Goal: Information Seeking & Learning: Learn about a topic

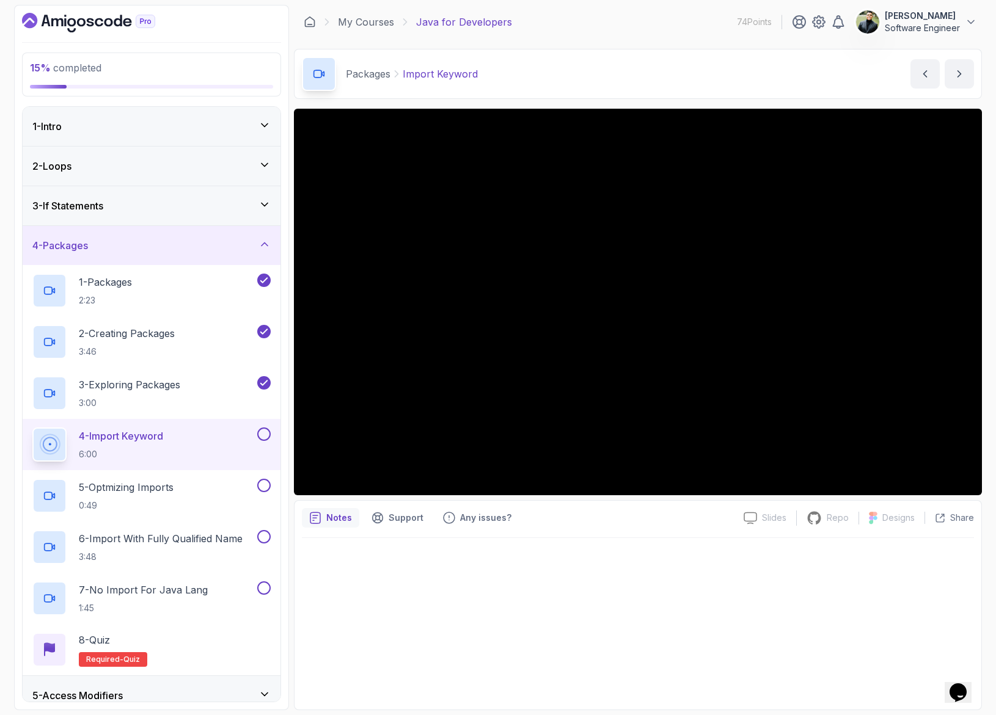
scroll to position [3, 0]
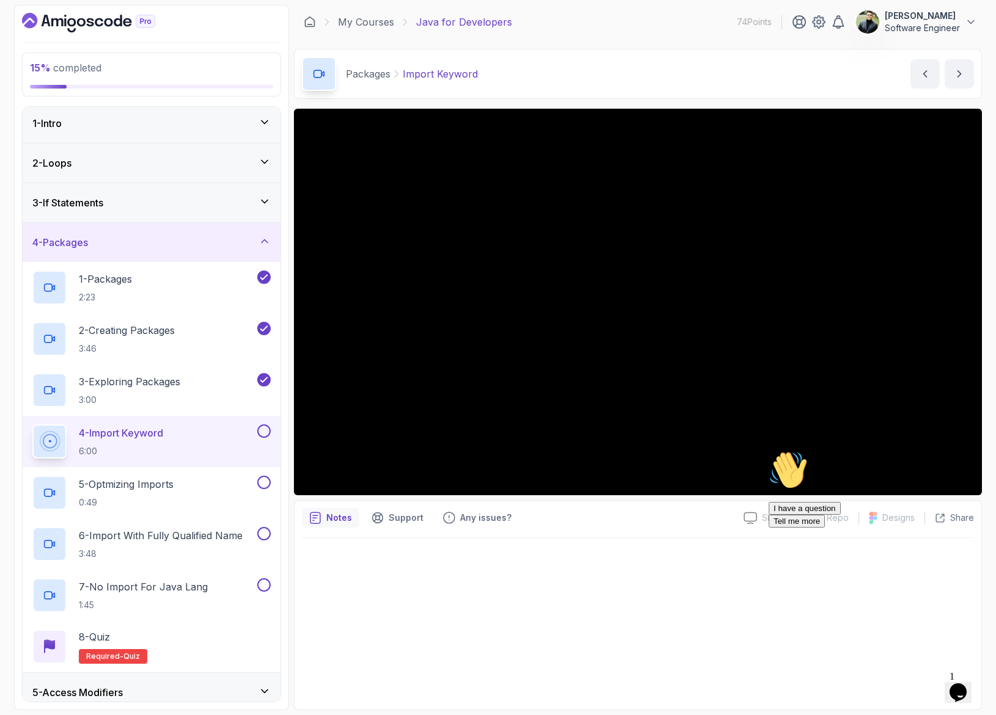
click at [231, 442] on div "4 - Import Keyword 6:00" at bounding box center [143, 441] width 222 height 34
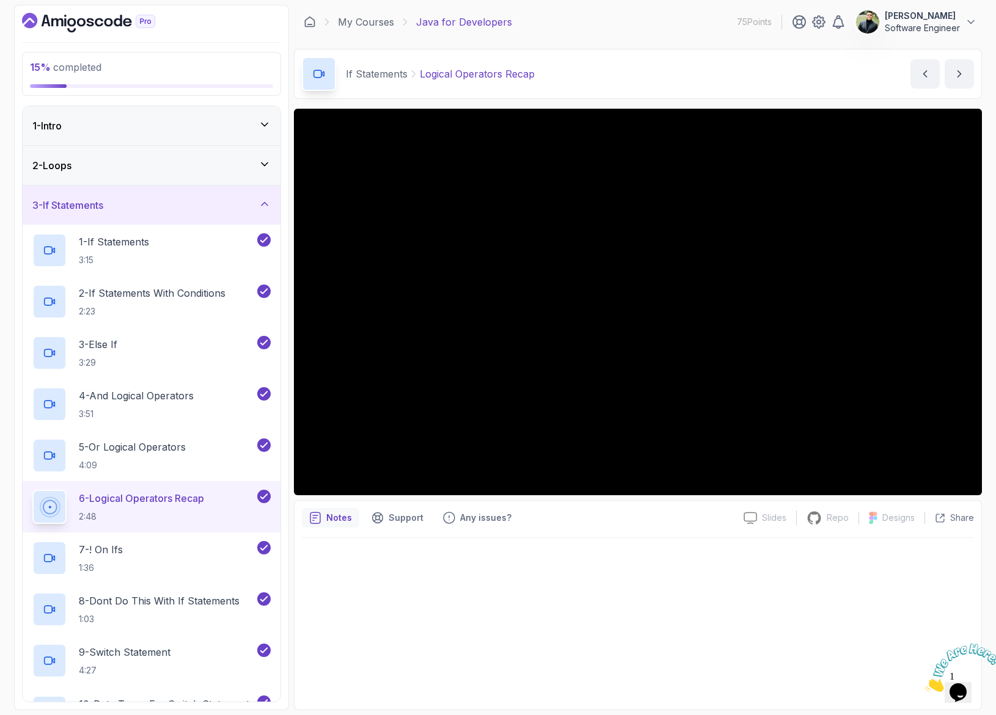
click at [925, 683] on icon "Close" at bounding box center [925, 688] width 0 height 10
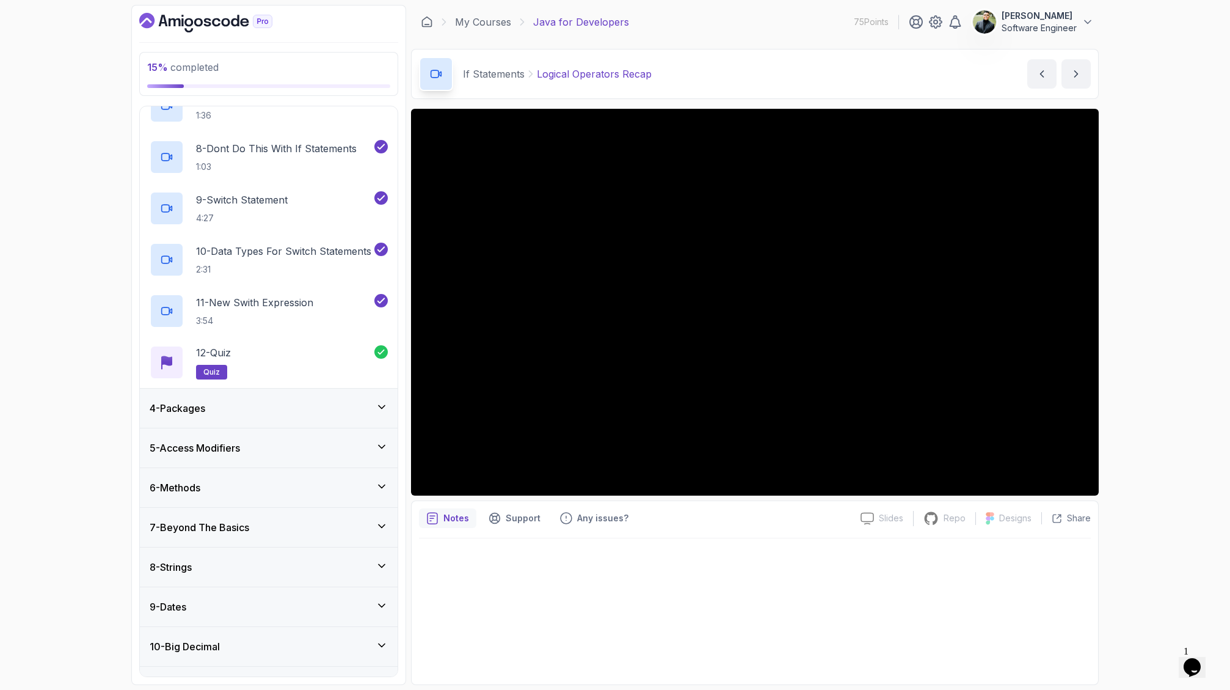
click at [302, 398] on div "4 - Packages" at bounding box center [269, 407] width 258 height 39
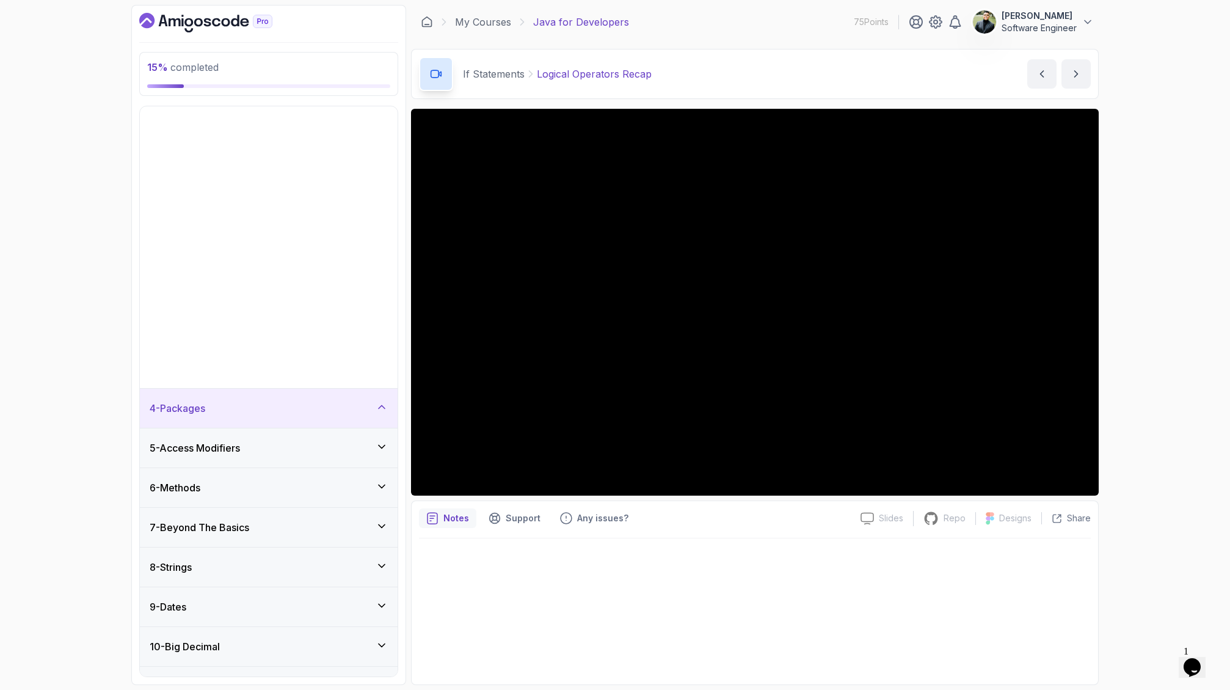
scroll to position [184, 0]
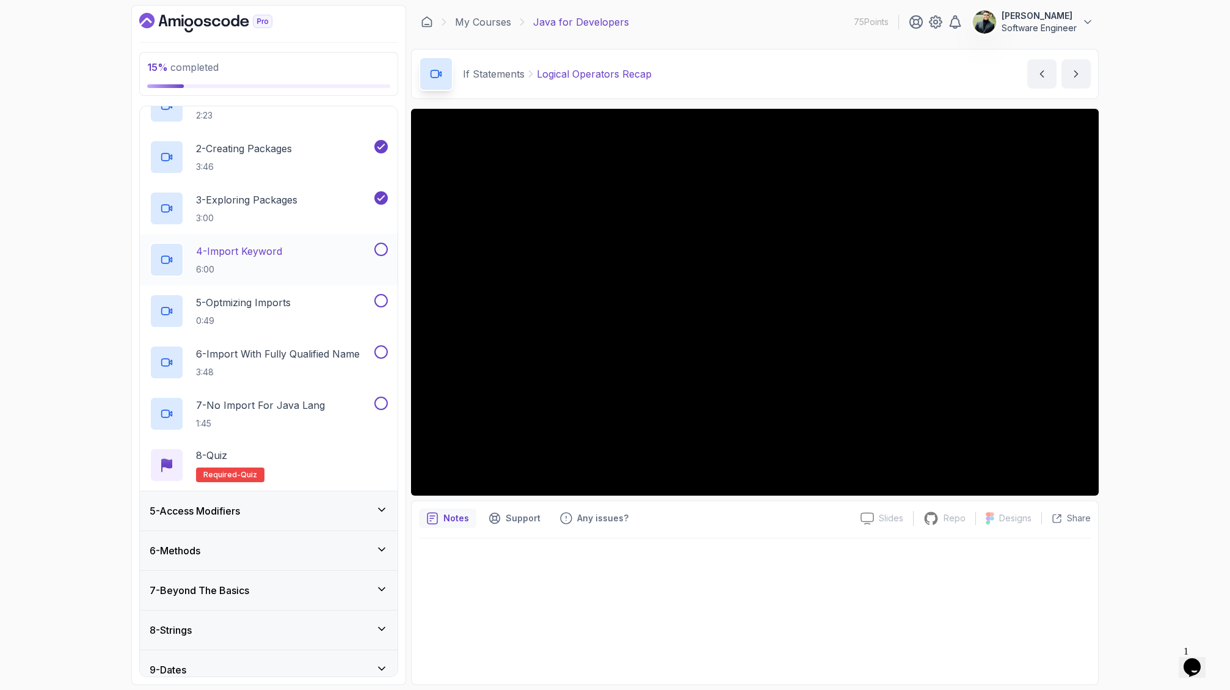
click at [308, 256] on div "4 - Import Keyword 6:00" at bounding box center [261, 259] width 222 height 34
click at [364, 311] on div "5 - Optmizing Imports 0:49" at bounding box center [261, 311] width 222 height 34
click at [383, 255] on button at bounding box center [380, 248] width 13 height 13
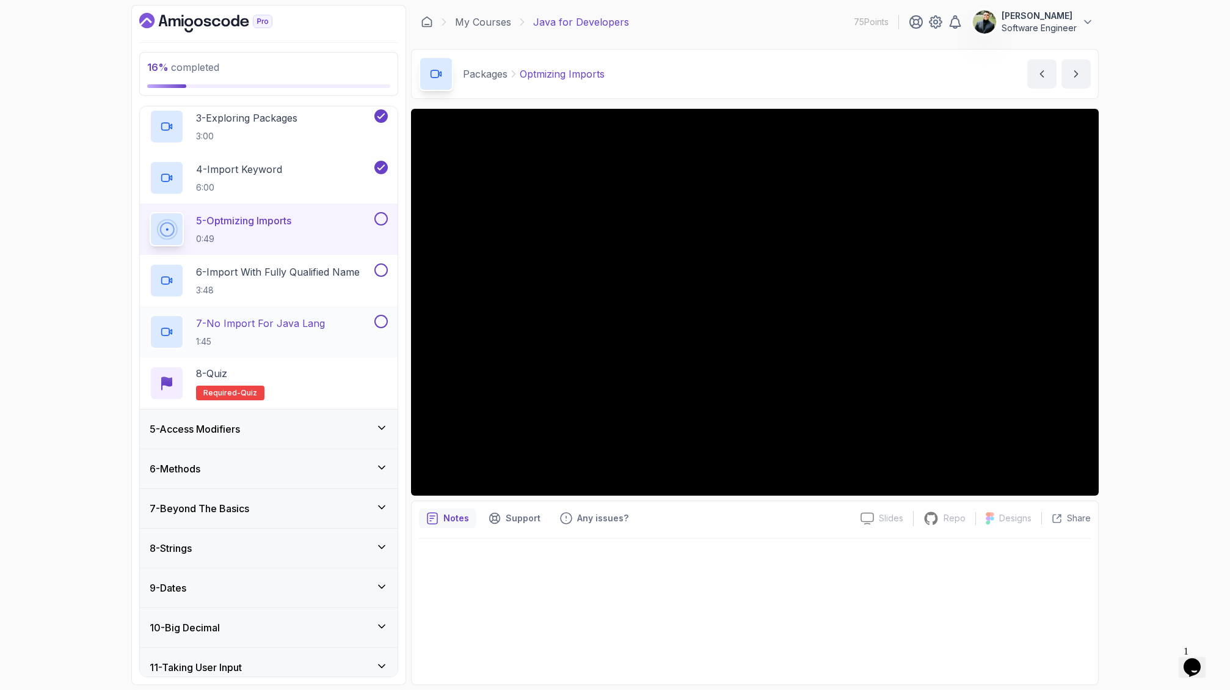
scroll to position [141, 0]
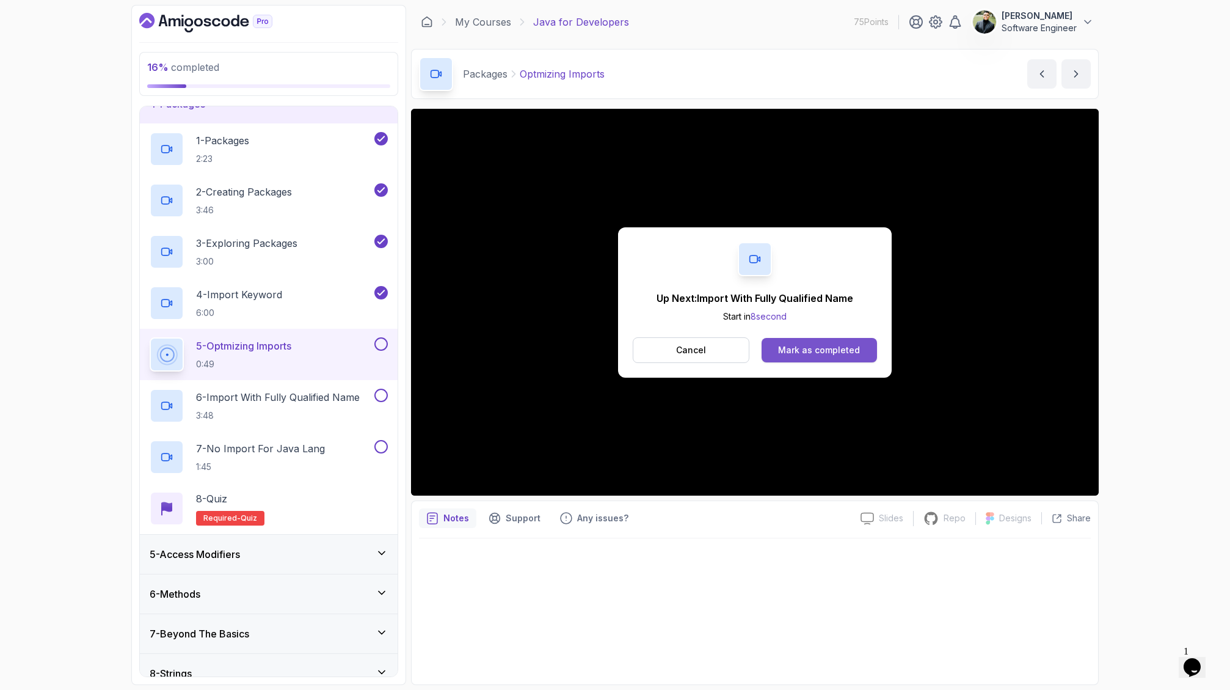
click at [817, 342] on button "Mark as completed" at bounding box center [819, 350] width 115 height 24
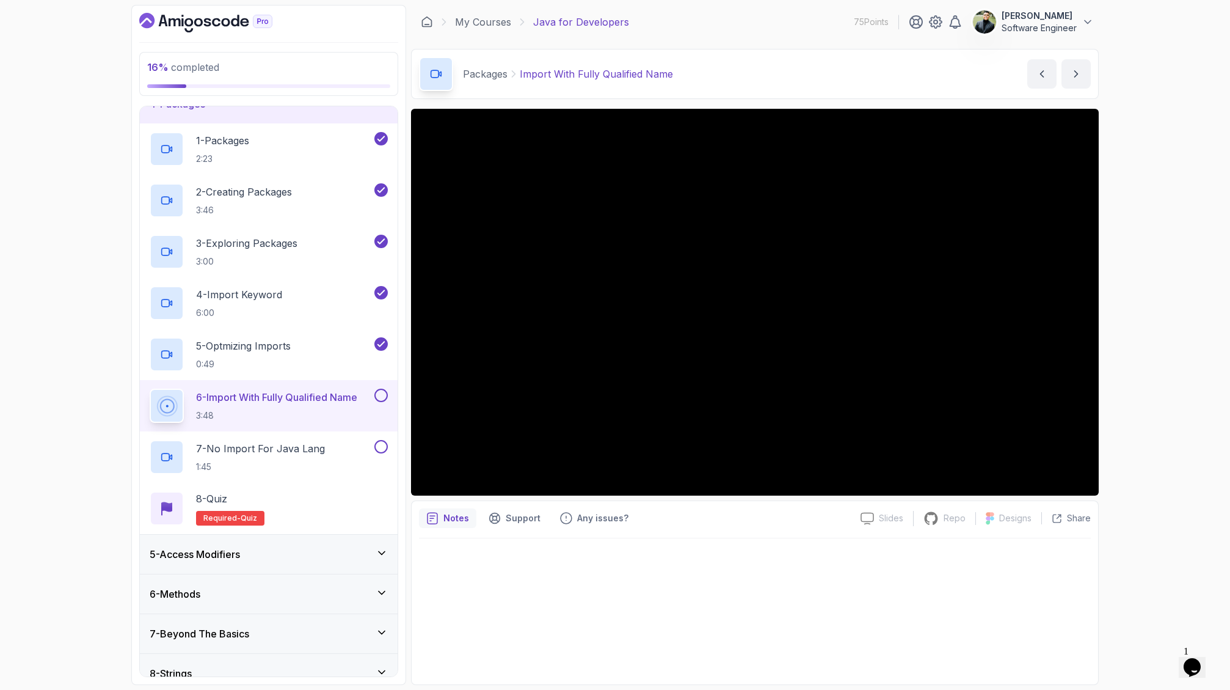
click at [385, 392] on button at bounding box center [380, 394] width 13 height 13
click at [382, 443] on button at bounding box center [380, 446] width 13 height 13
click at [343, 446] on div "7 - No Import For Java Lang 1:45" at bounding box center [261, 457] width 222 height 34
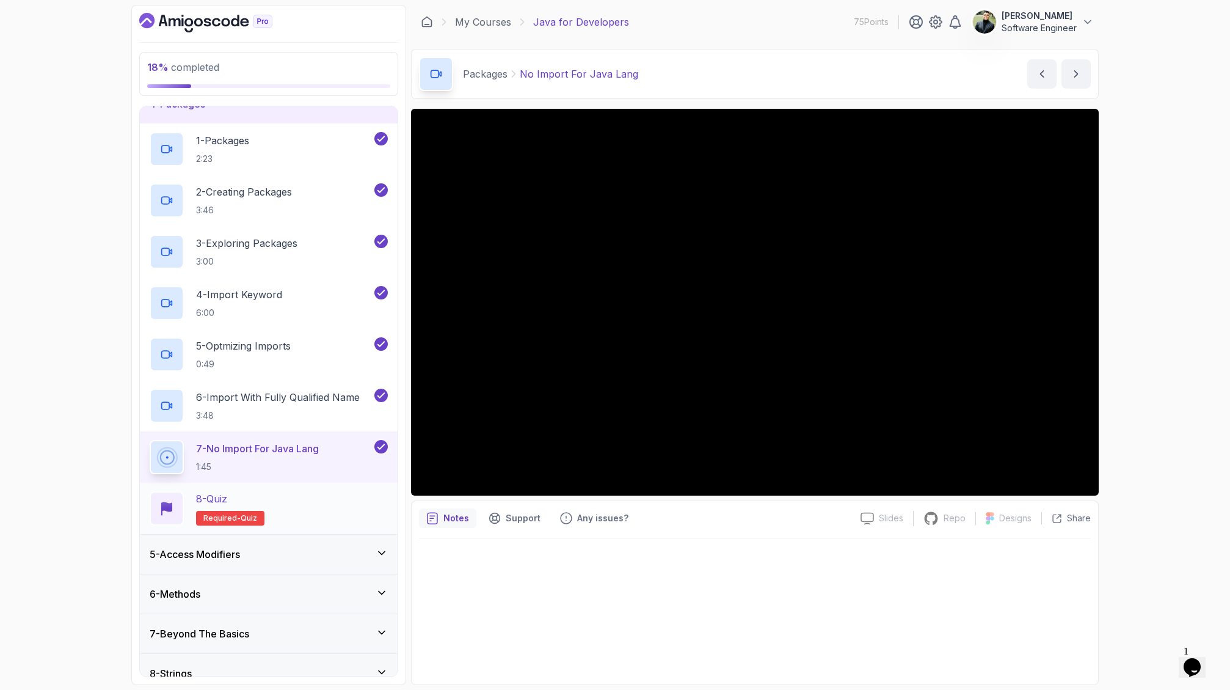
click at [358, 497] on div "8 - Quiz Required- quiz" at bounding box center [269, 508] width 238 height 34
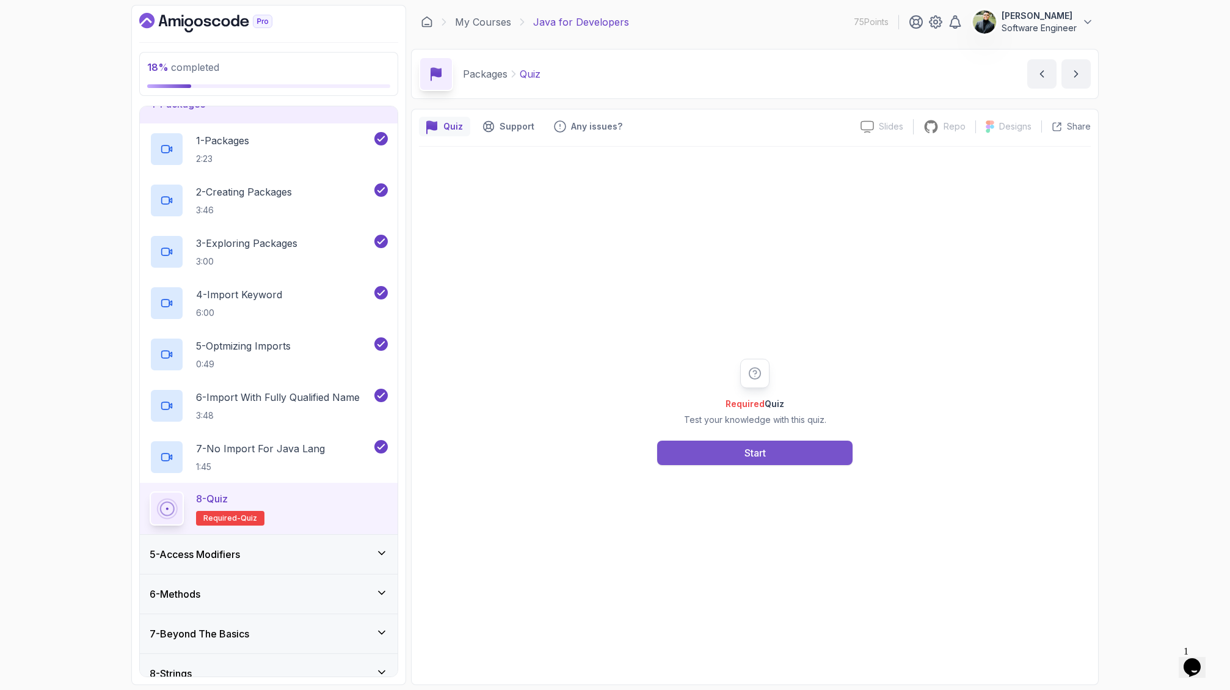
click at [715, 450] on button "Start" at bounding box center [754, 452] width 195 height 24
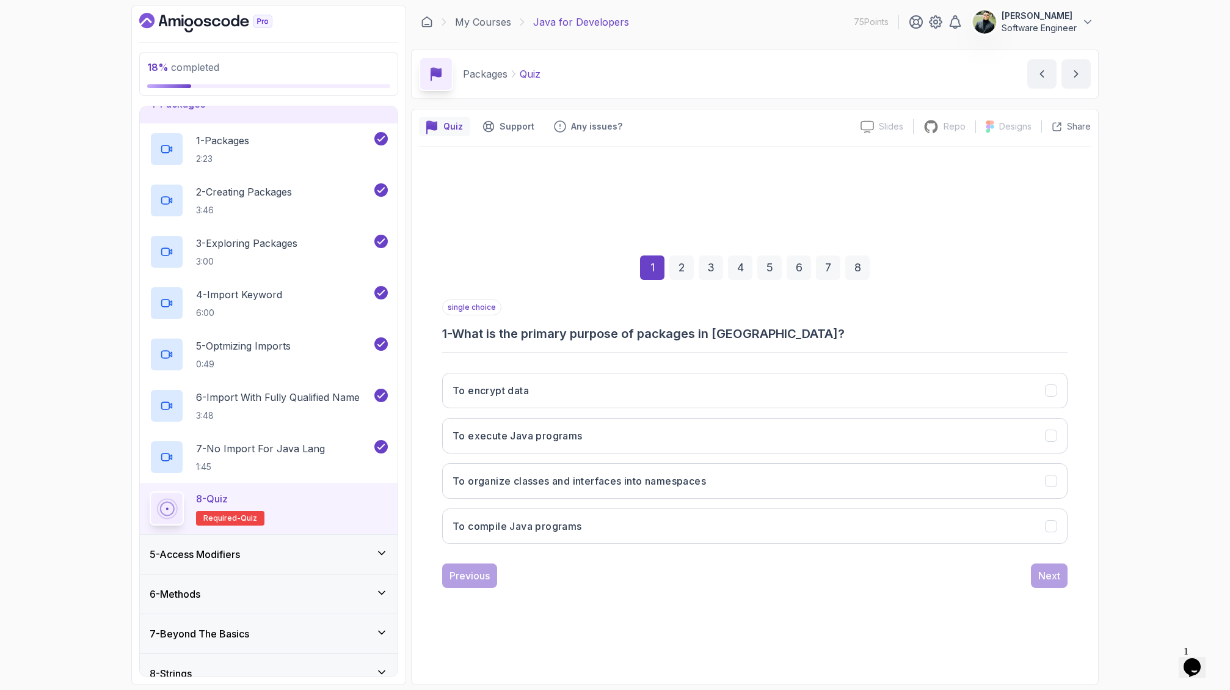
click at [606, 337] on h3 "1 - What is the primary purpose of packages in Java?" at bounding box center [754, 333] width 625 height 17
click at [706, 477] on h3 "To organize classes and interfaces into namespaces" at bounding box center [579, 480] width 253 height 15
click at [995, 586] on button "Next" at bounding box center [1049, 575] width 37 height 24
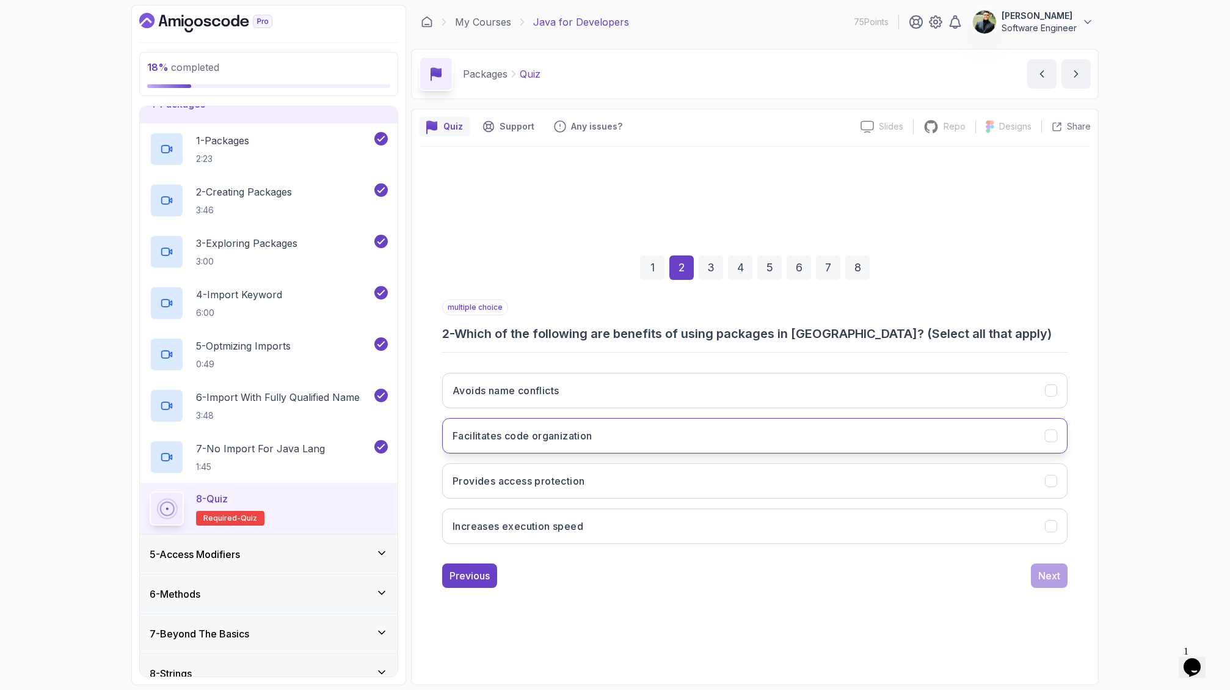
click at [776, 425] on button "Facilitates code organization" at bounding box center [754, 435] width 625 height 35
click at [837, 473] on button "Provides access protection" at bounding box center [754, 480] width 625 height 35
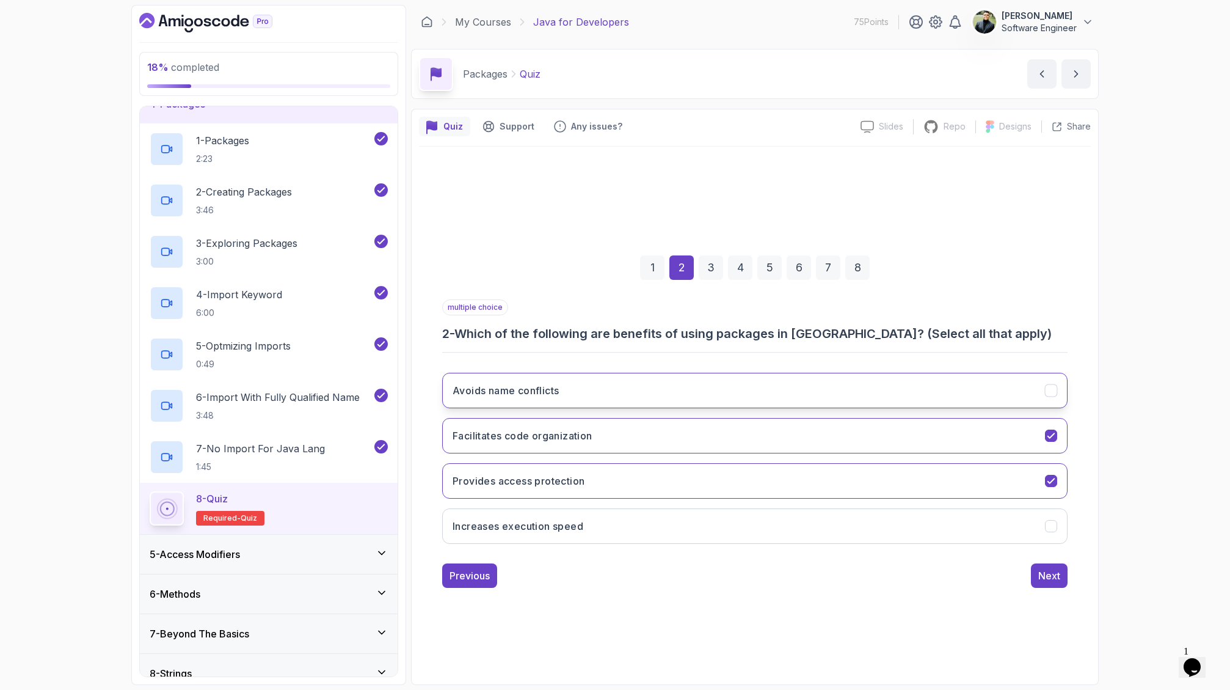
click at [826, 383] on button "Avoids name conflicts" at bounding box center [754, 390] width 625 height 35
click at [995, 577] on div "Next" at bounding box center [1049, 575] width 22 height 15
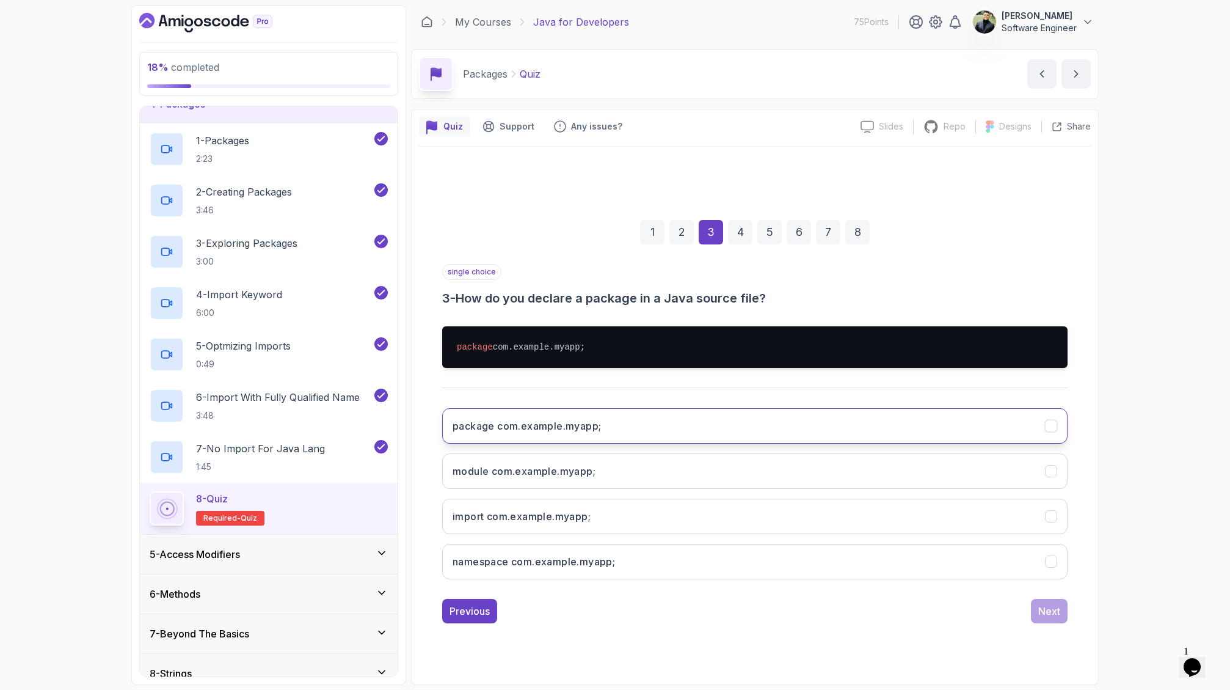
click at [839, 432] on button "package com.example.myapp;" at bounding box center [754, 425] width 625 height 35
click at [995, 610] on div "Next" at bounding box center [1049, 610] width 22 height 15
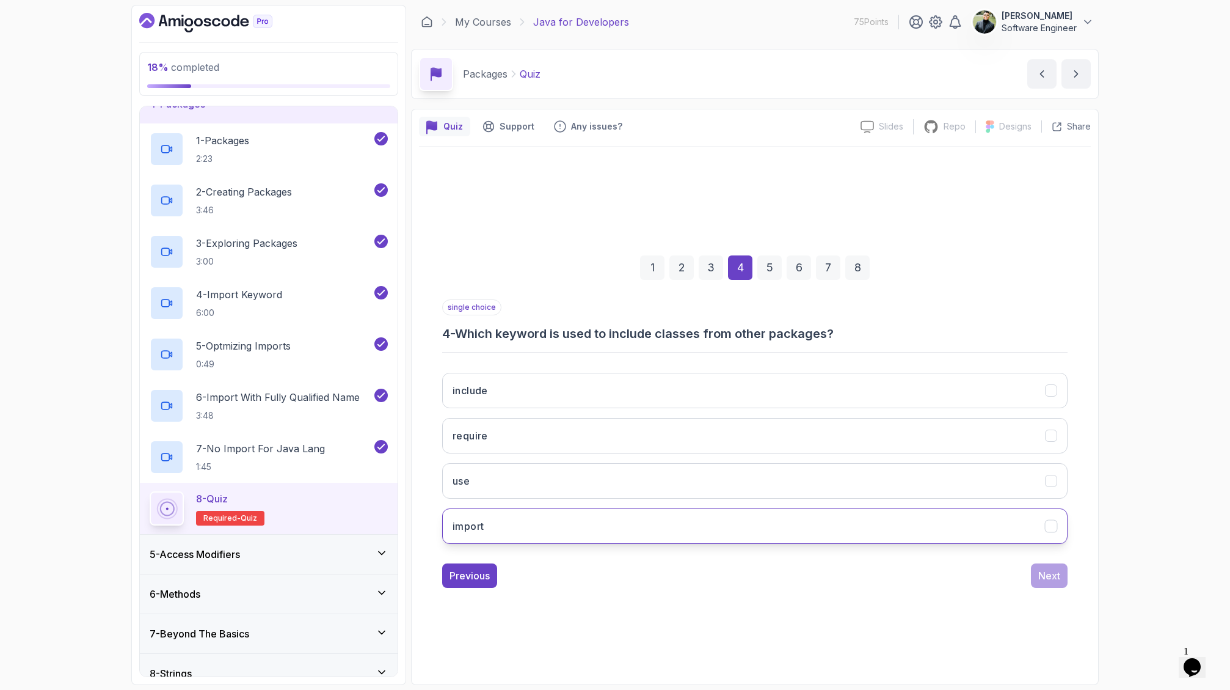
click at [856, 520] on button "import" at bounding box center [754, 525] width 625 height 35
click at [995, 576] on div "Next" at bounding box center [1049, 575] width 22 height 15
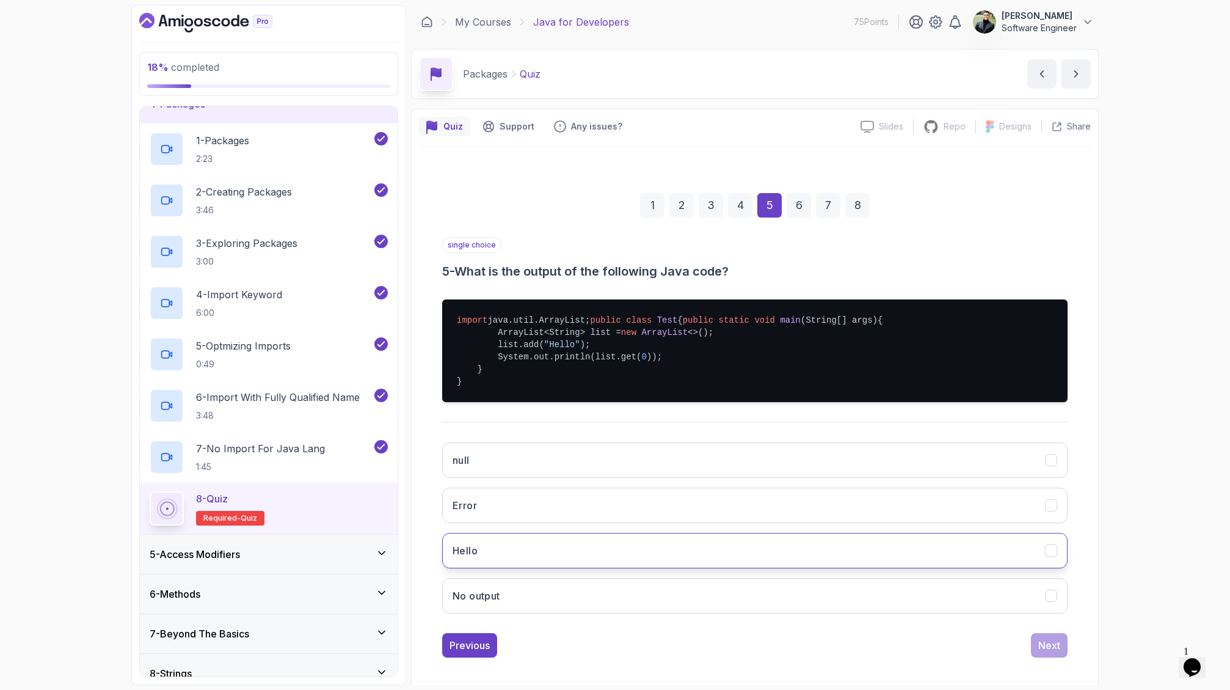
click at [879, 568] on button "Hello" at bounding box center [754, 550] width 625 height 35
click at [995, 652] on div "Next" at bounding box center [1049, 645] width 22 height 15
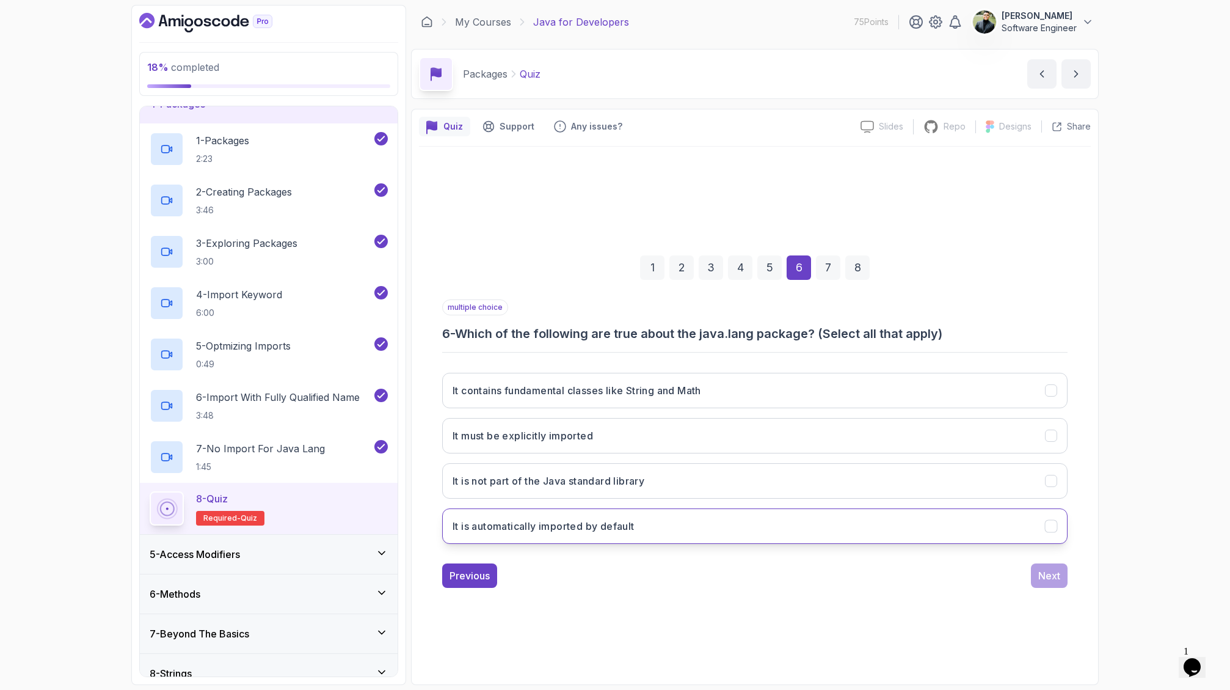
click at [881, 514] on button "It is automatically imported by default" at bounding box center [754, 525] width 625 height 35
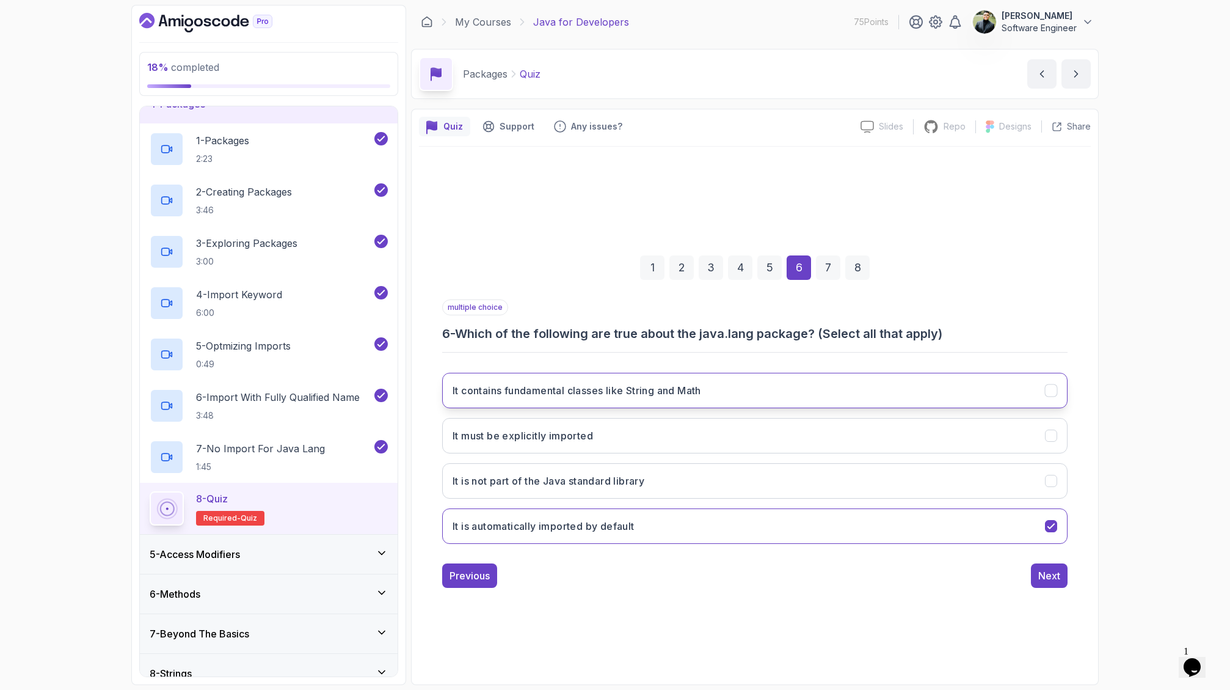
click at [828, 396] on button "It contains fundamental classes like String and Math" at bounding box center [754, 390] width 625 height 35
click at [995, 572] on div "Next" at bounding box center [1049, 575] width 22 height 15
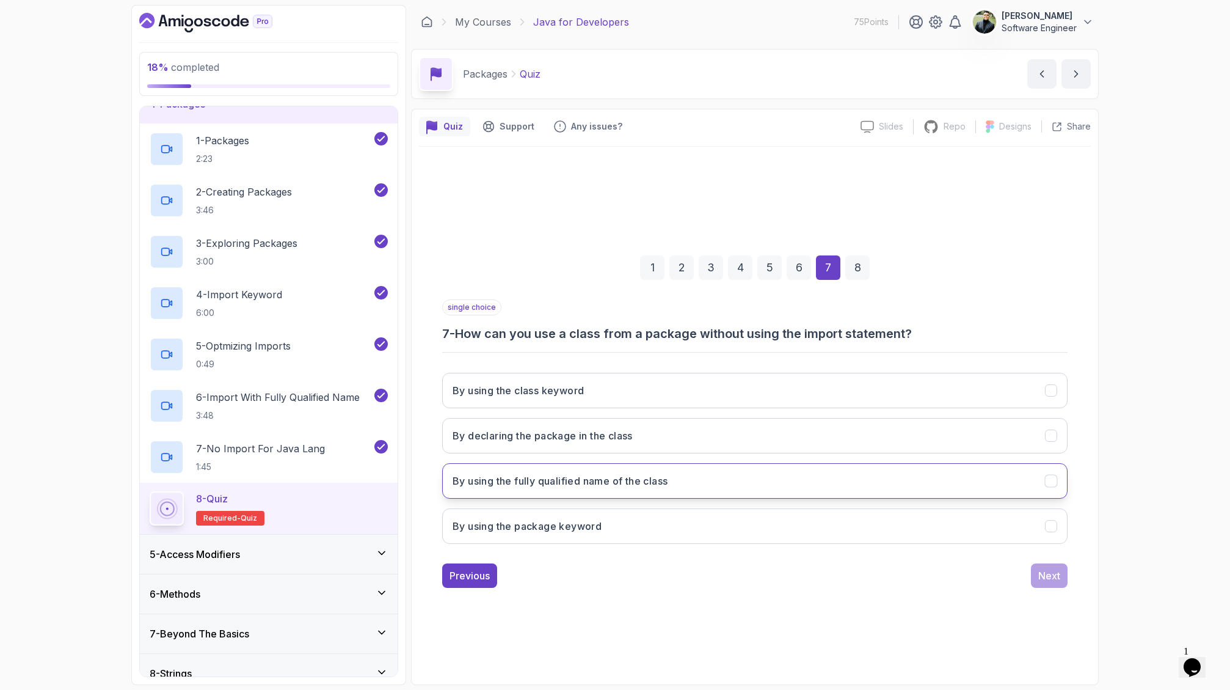
click at [905, 467] on button "By using the fully qualified name of the class" at bounding box center [754, 480] width 625 height 35
click at [995, 576] on div "Next" at bounding box center [1049, 575] width 22 height 15
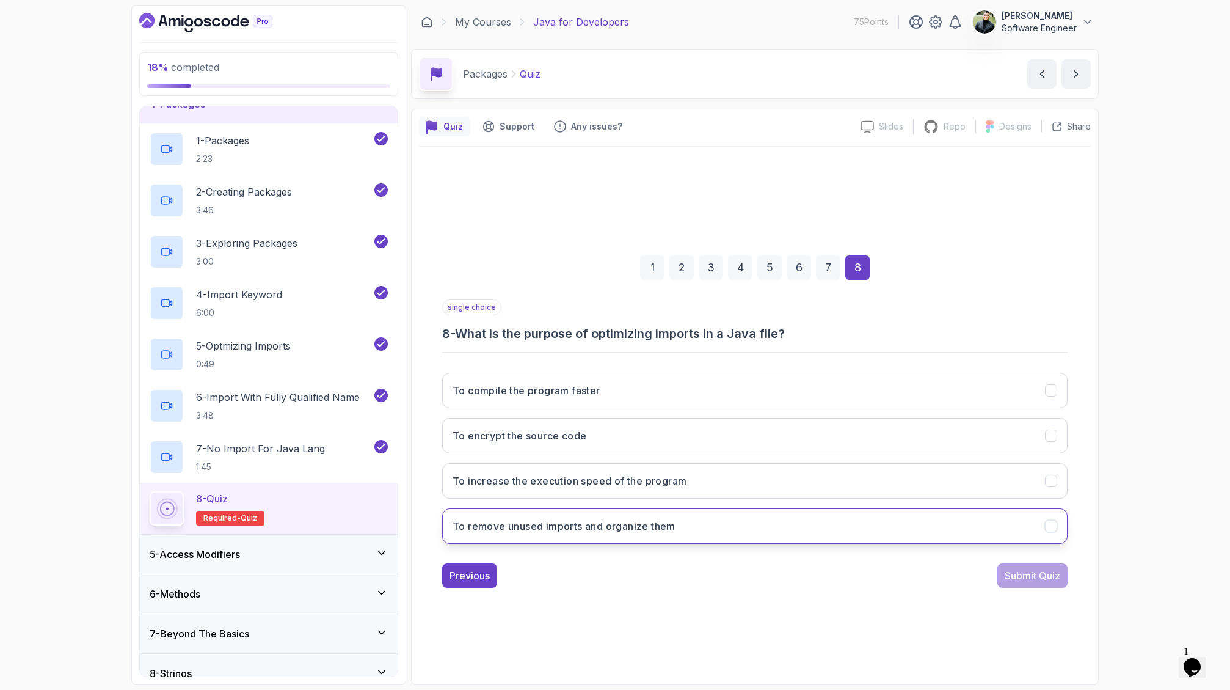
click at [856, 522] on button "To remove unused imports and organize them" at bounding box center [754, 525] width 625 height 35
click at [995, 573] on div "Previous Submit Quiz" at bounding box center [754, 575] width 625 height 24
click at [995, 577] on div "Submit Quiz" at bounding box center [1033, 575] width 56 height 15
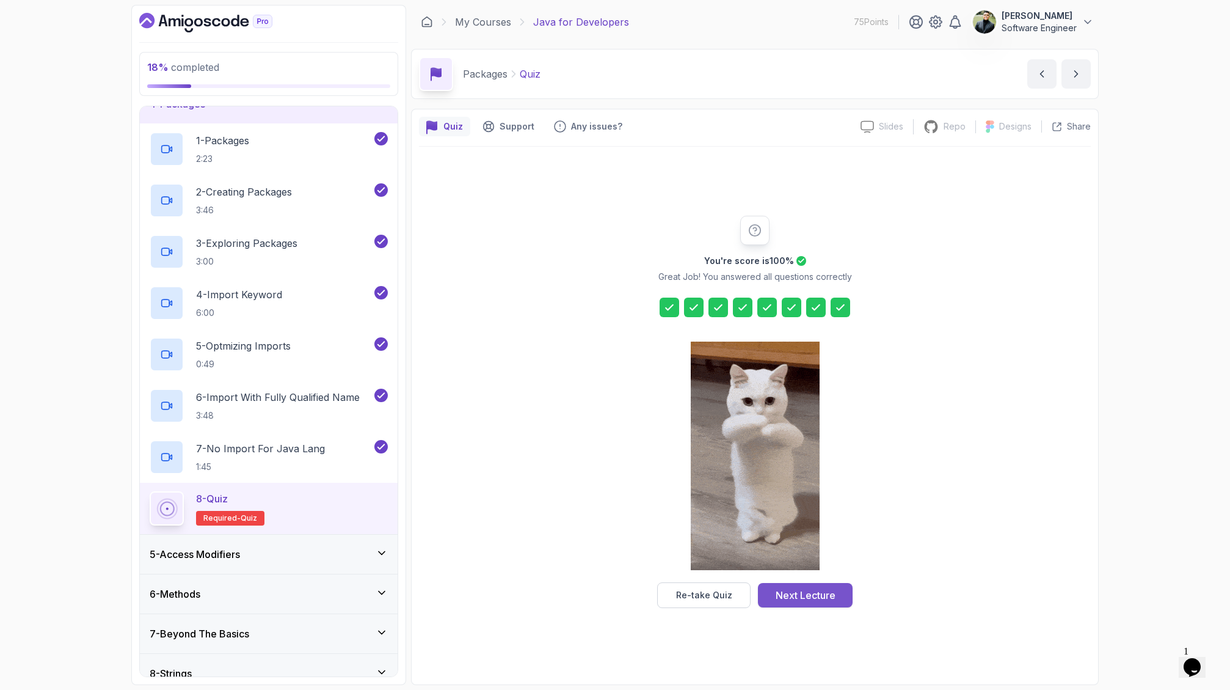
click at [810, 594] on div "Next Lecture" at bounding box center [806, 595] width 60 height 15
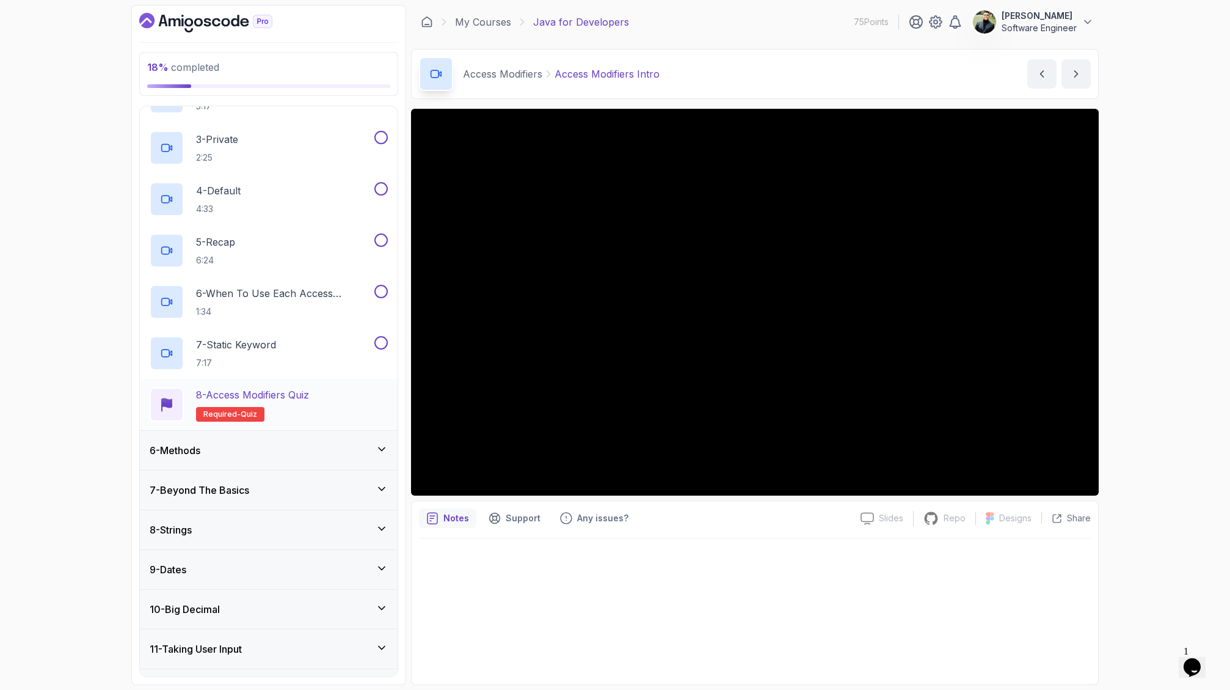
scroll to position [282, 0]
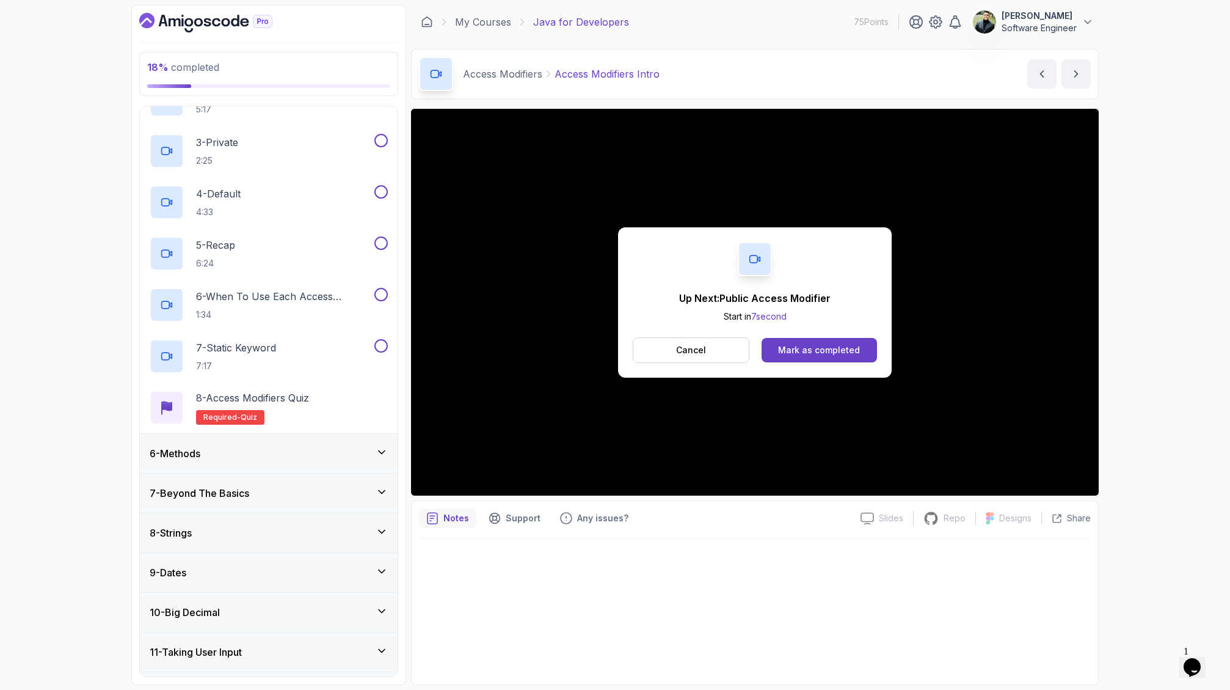
click at [809, 352] on div "Mark as completed" at bounding box center [819, 350] width 82 height 12
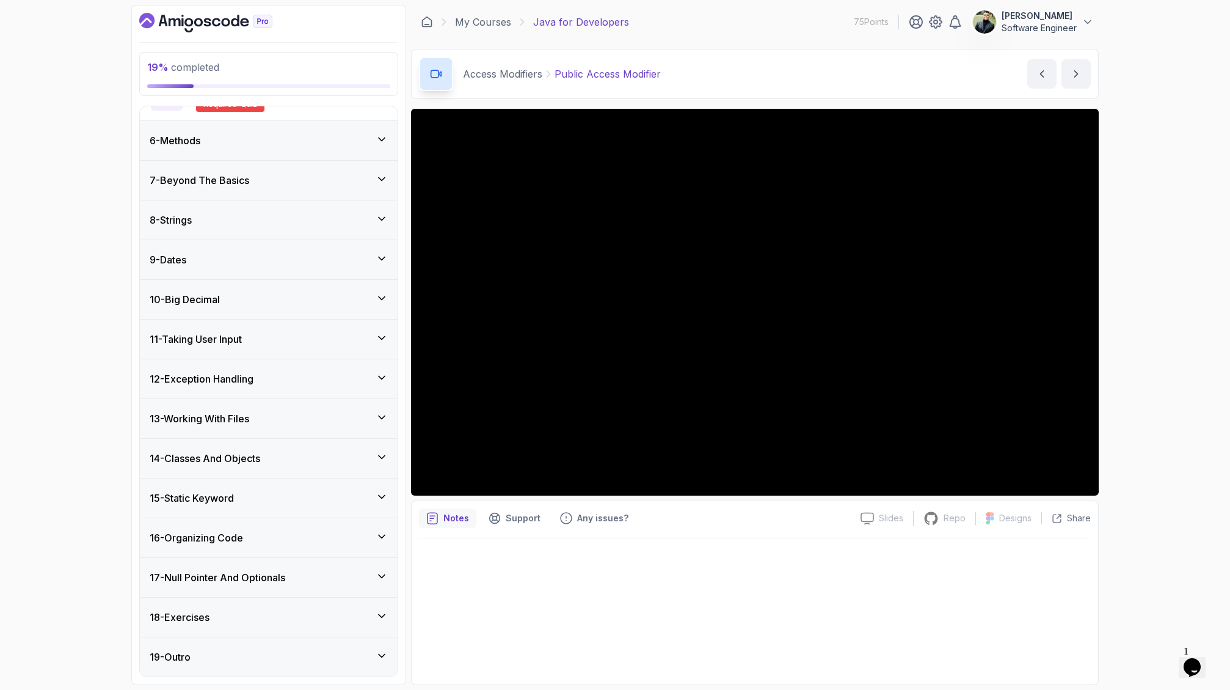
click at [333, 233] on div "8 - Strings" at bounding box center [269, 219] width 258 height 39
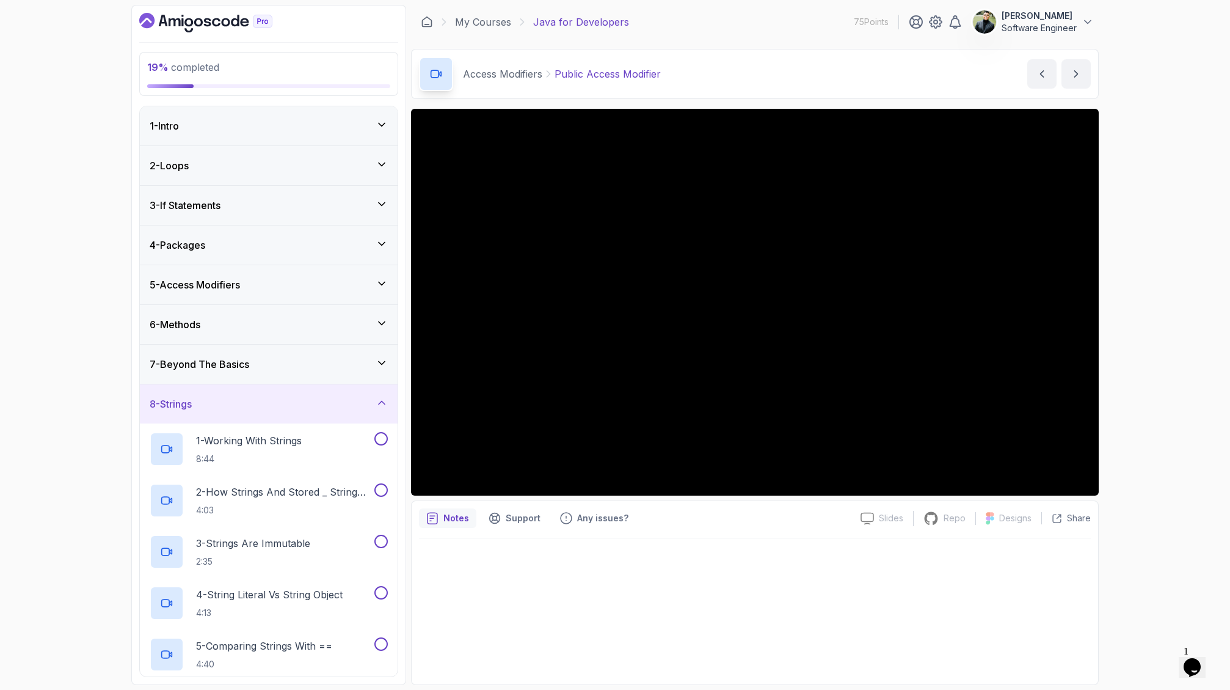
click at [344, 239] on div "4 - Packages" at bounding box center [269, 245] width 238 height 15
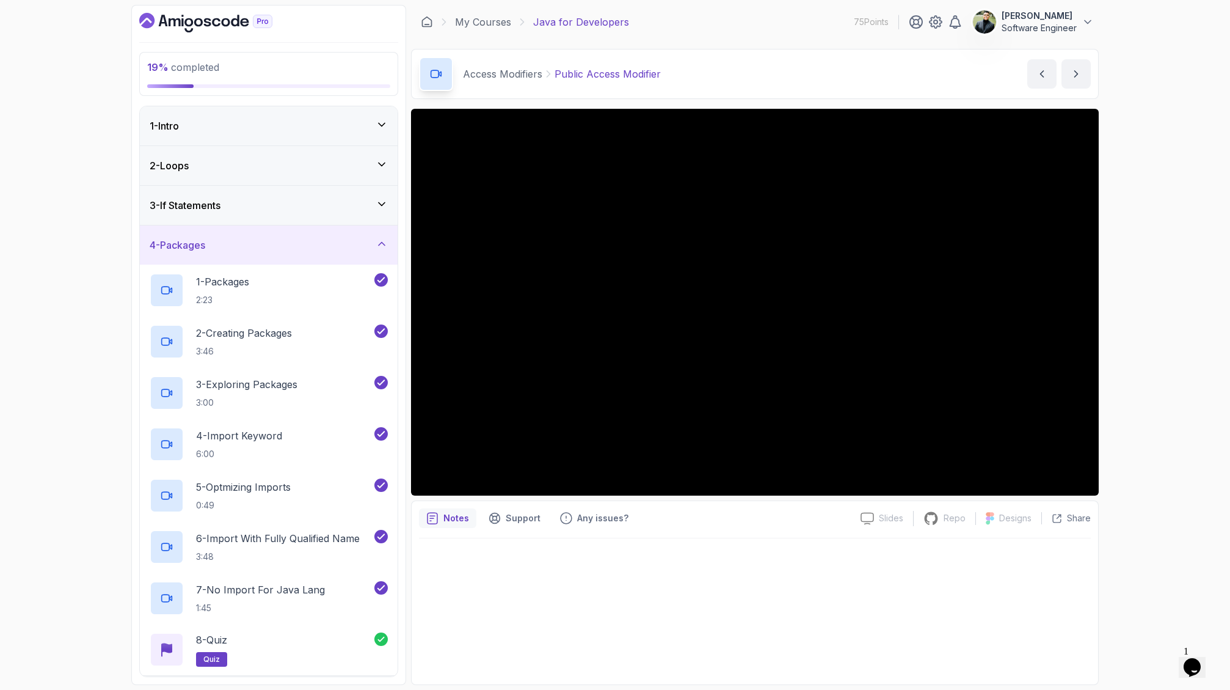
click at [311, 257] on div "4 - Packages" at bounding box center [269, 244] width 258 height 39
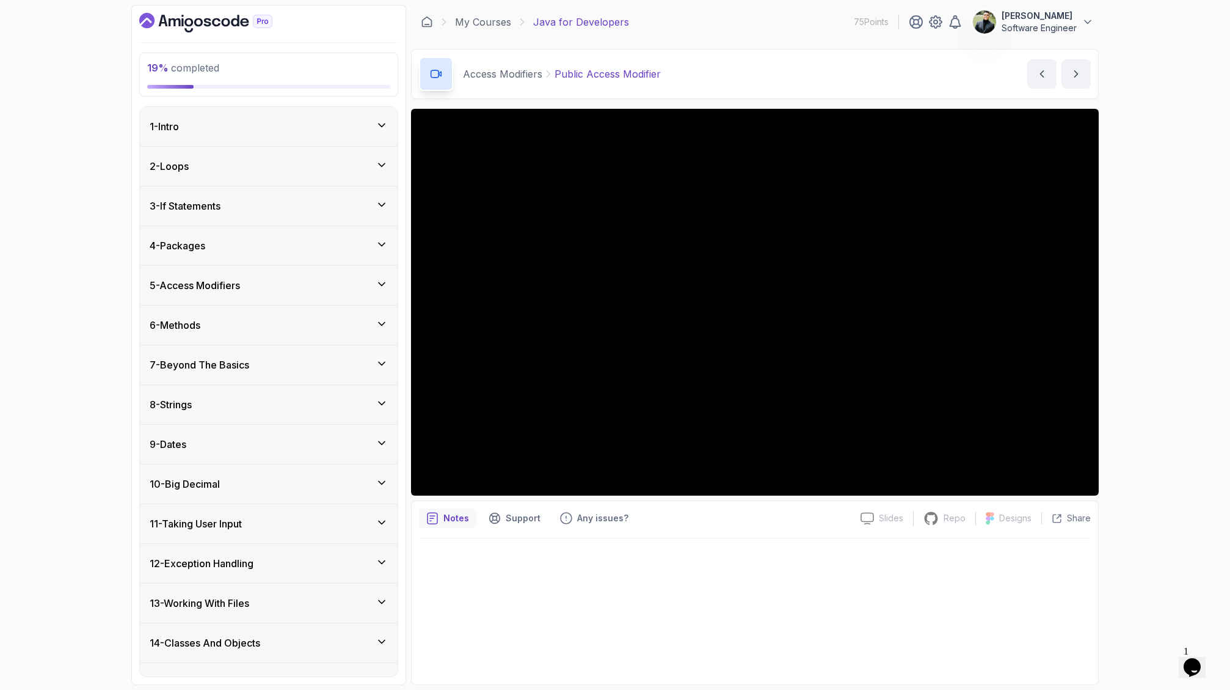
click at [327, 291] on div "5 - Access Modifiers" at bounding box center [269, 285] width 238 height 15
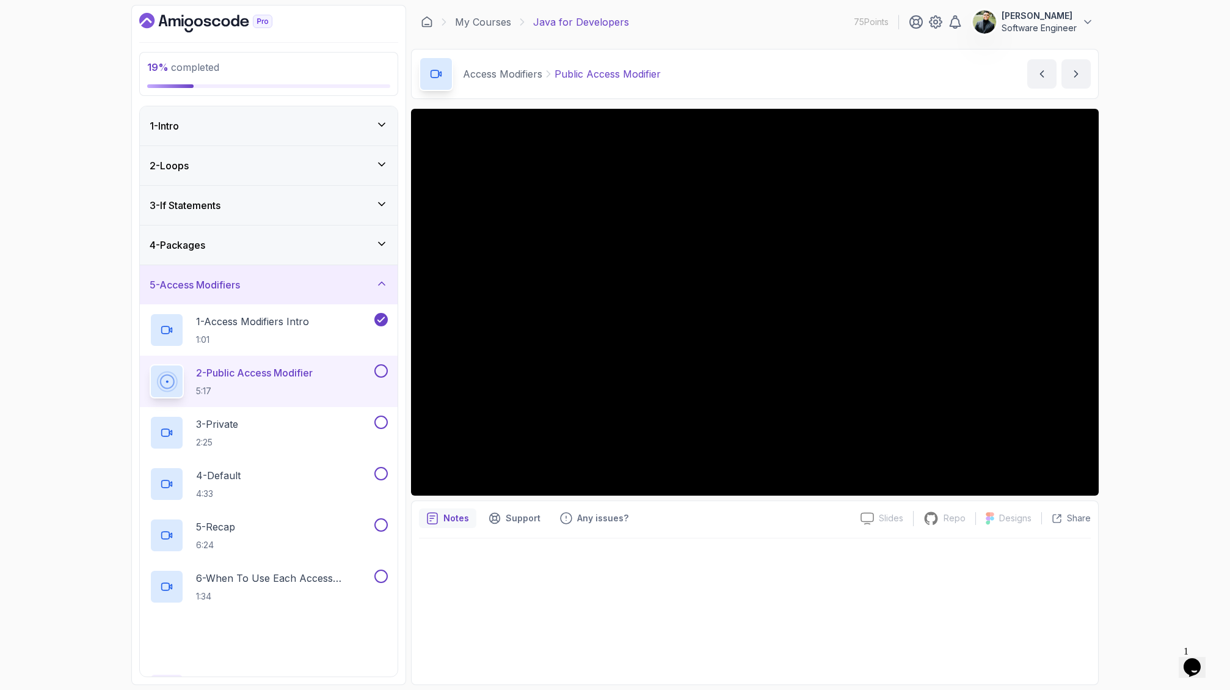
click at [327, 290] on div "5 - Access Modifiers" at bounding box center [269, 284] width 238 height 15
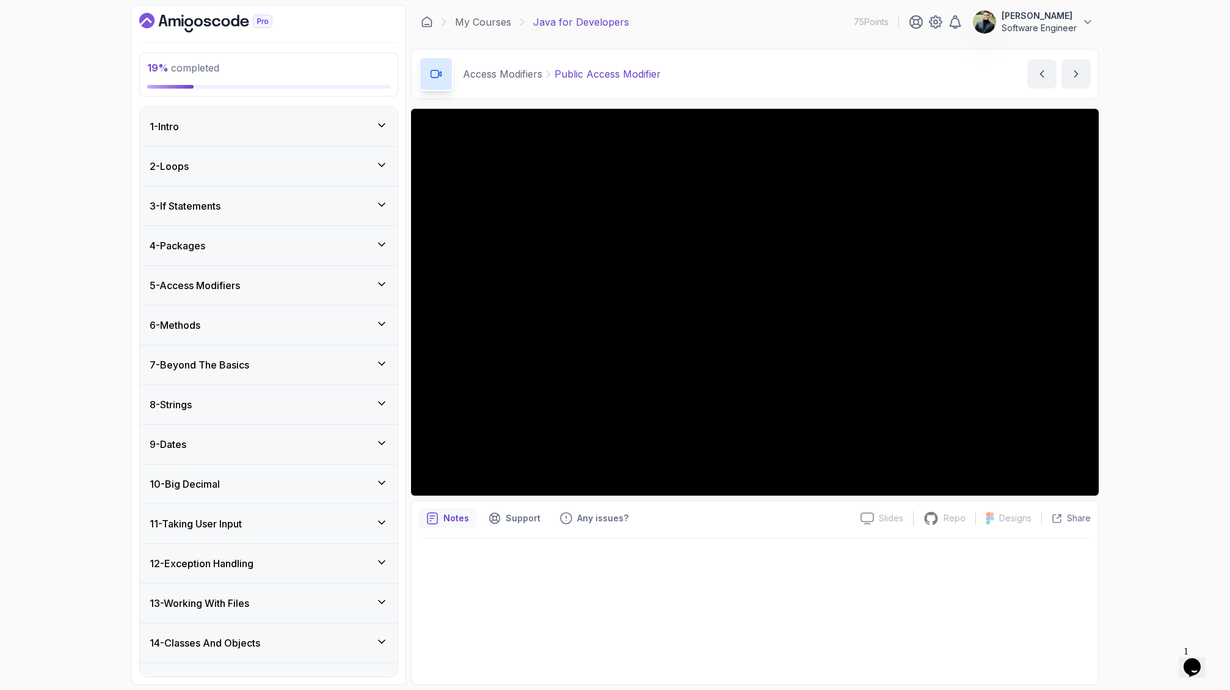
click at [327, 290] on div "5 - Access Modifiers" at bounding box center [269, 285] width 238 height 15
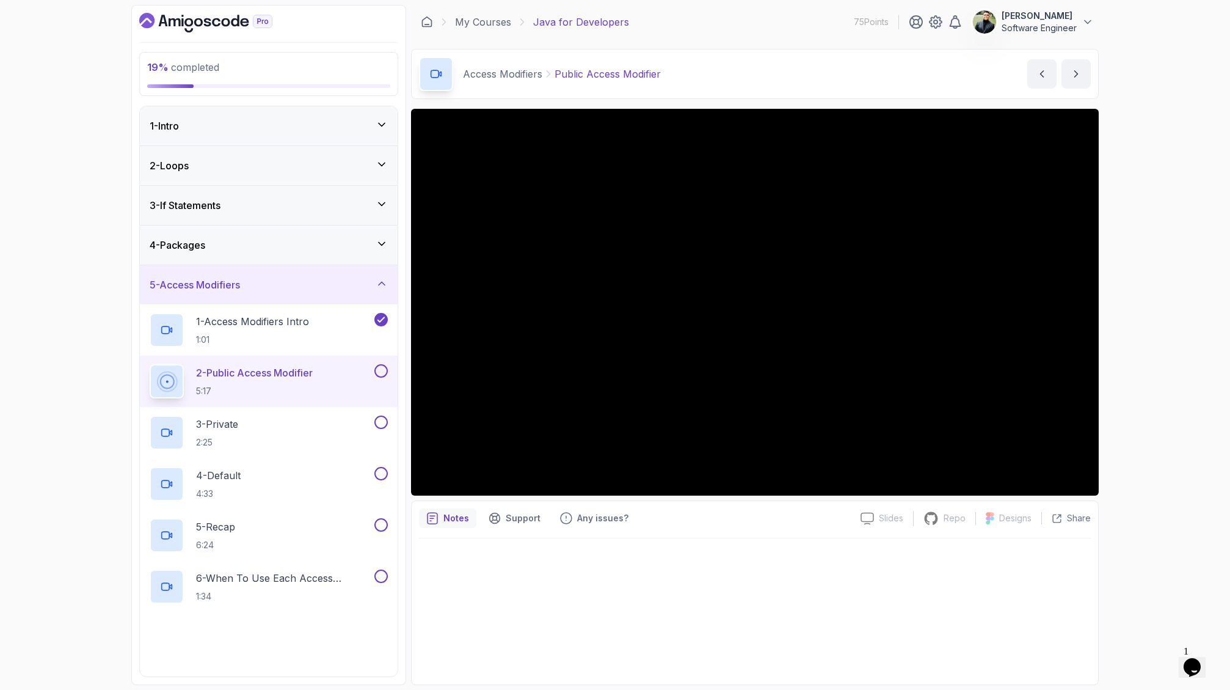
click at [327, 290] on div "5 - Access Modifiers" at bounding box center [269, 284] width 238 height 15
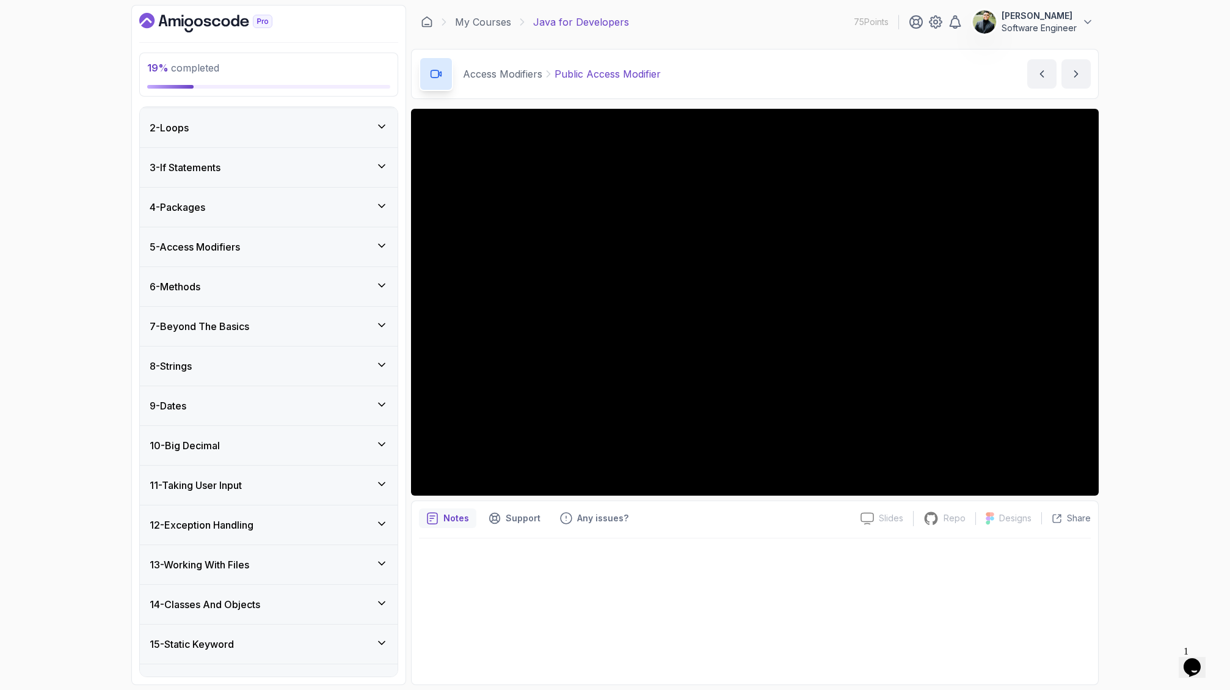
scroll to position [42, 0]
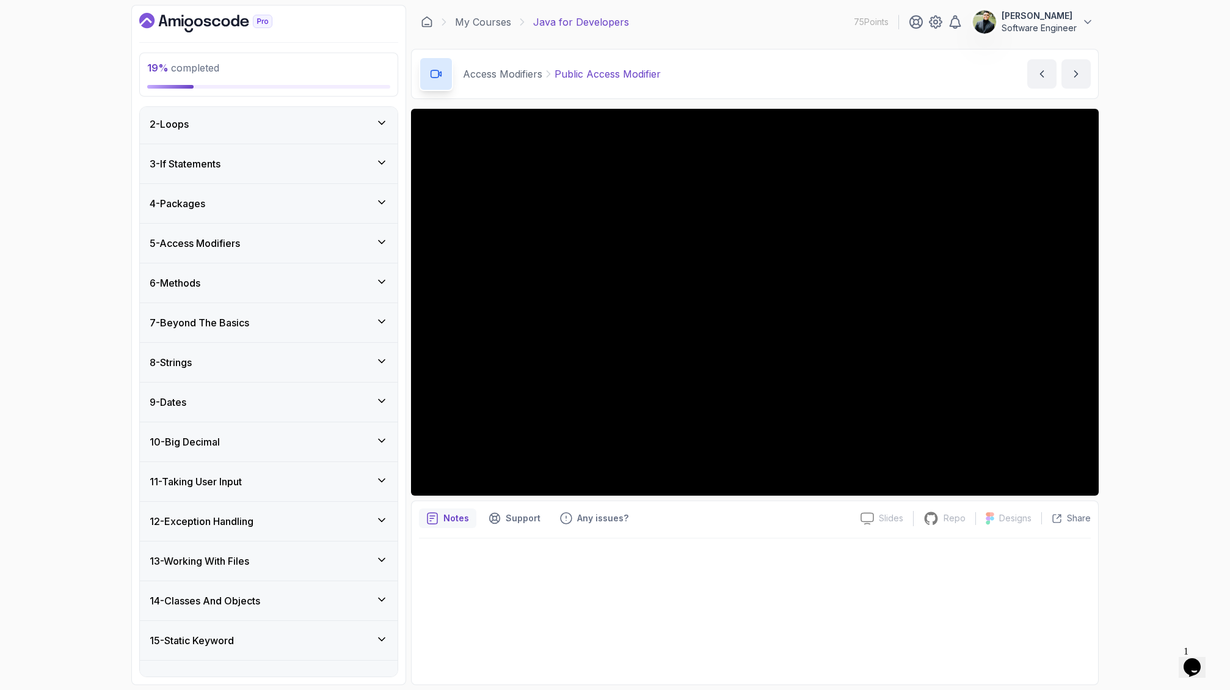
click at [332, 332] on div "7 - Beyond The Basics" at bounding box center [269, 322] width 258 height 39
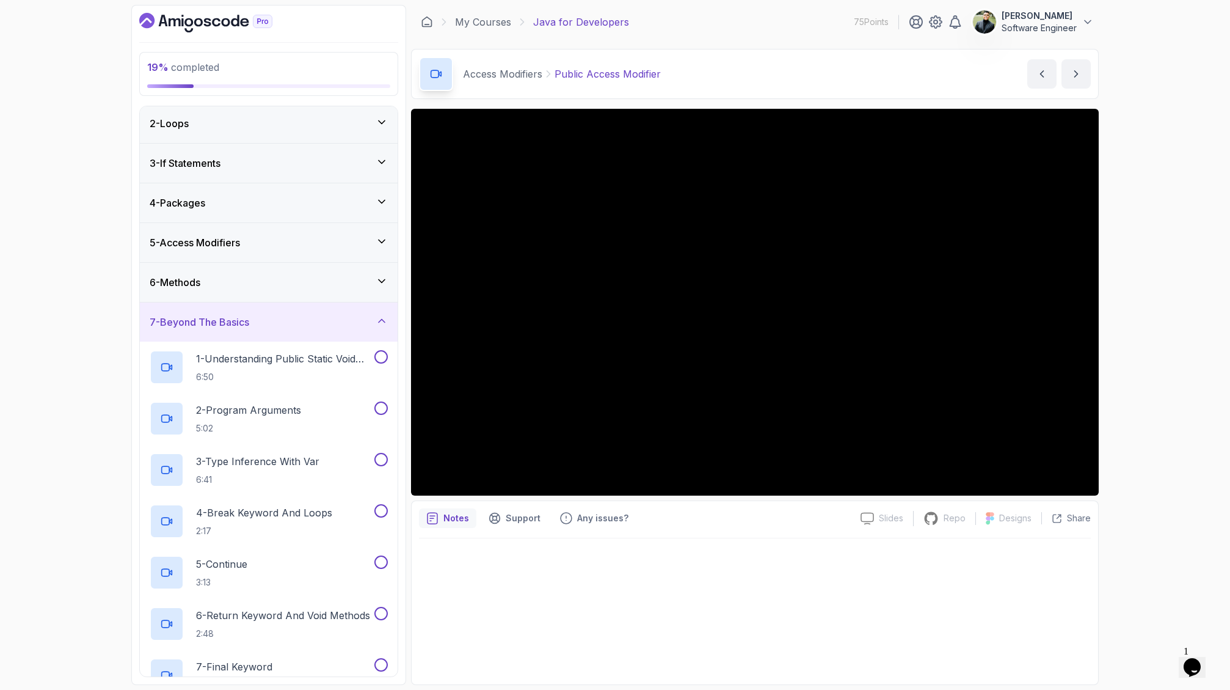
click at [238, 324] on h3 "7 - Beyond The Basics" at bounding box center [200, 322] width 100 height 15
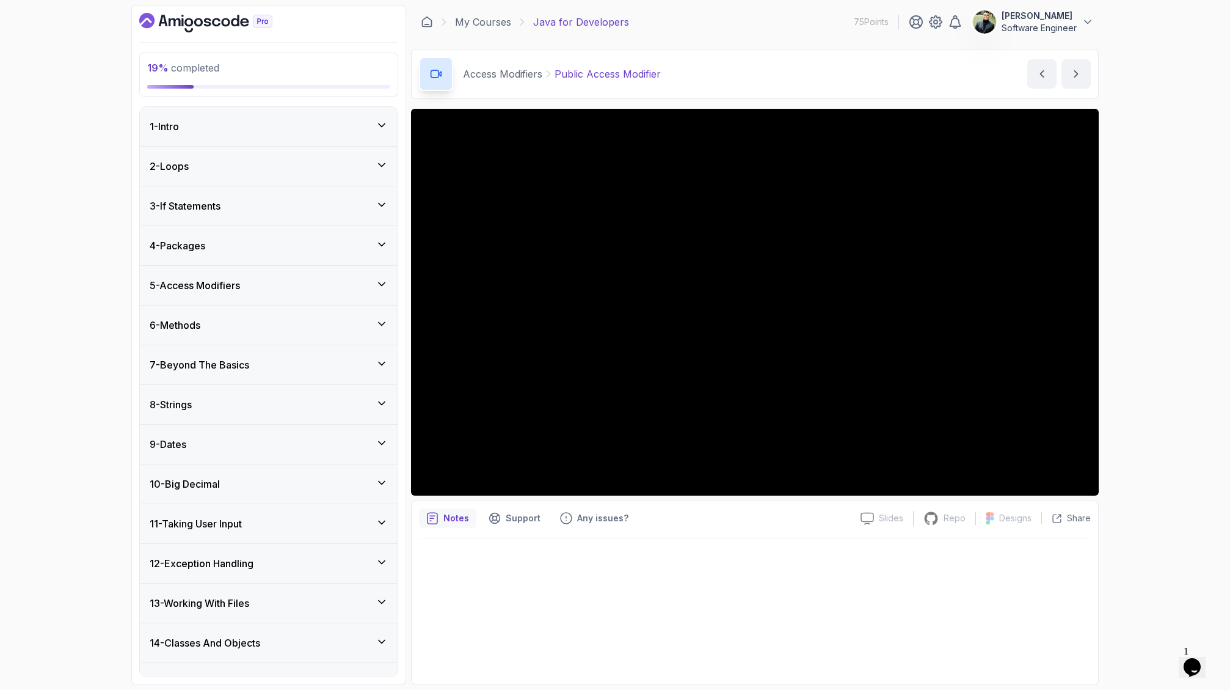
scroll to position [0, 0]
click at [291, 282] on div "5 - Access Modifiers" at bounding box center [269, 285] width 238 height 15
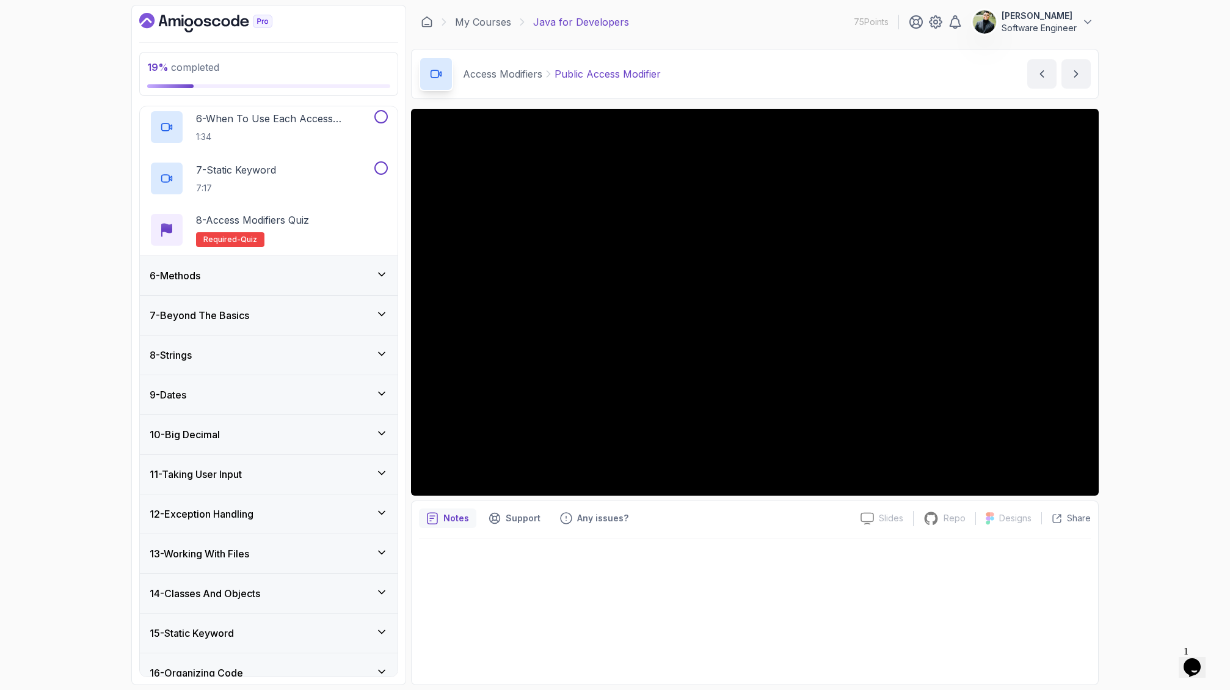
scroll to position [510, 0]
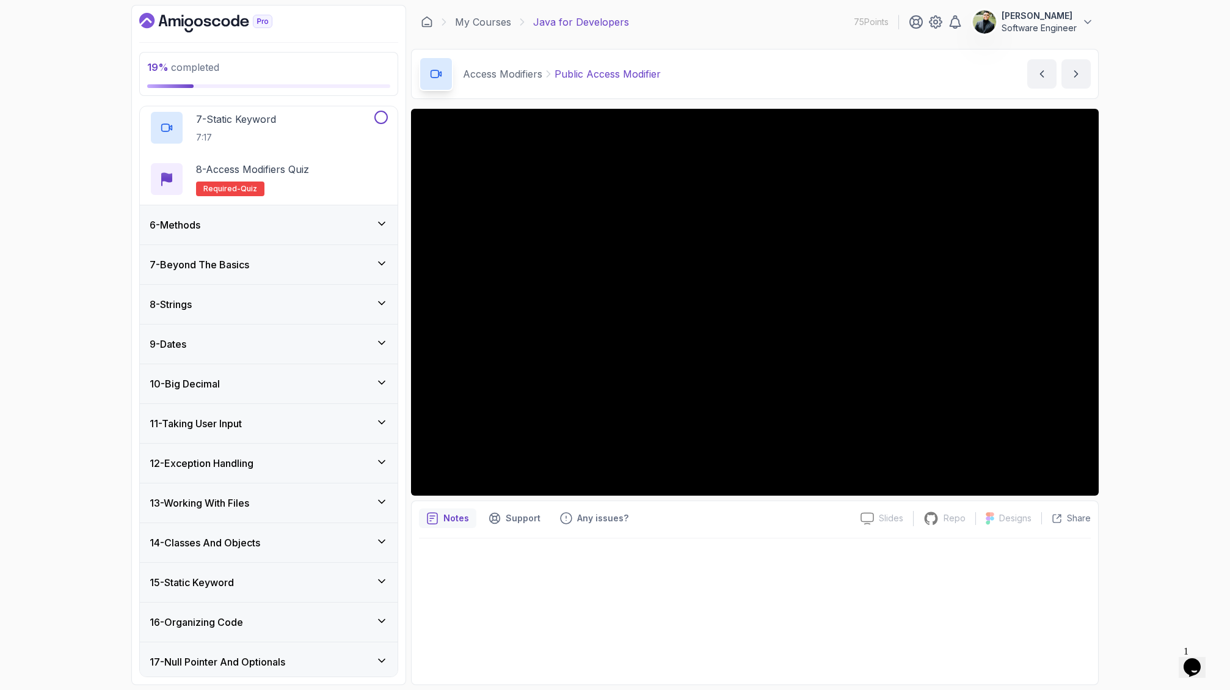
click at [277, 227] on div "6 - Methods" at bounding box center [269, 224] width 238 height 15
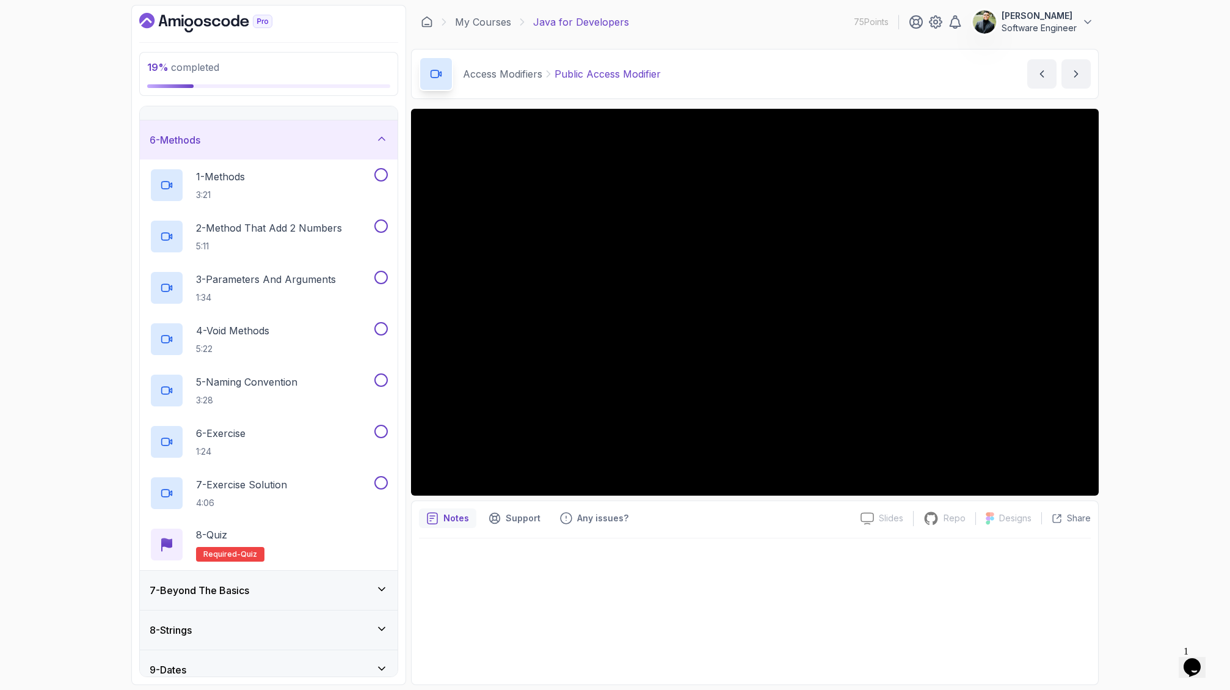
click at [268, 146] on div "6 - Methods" at bounding box center [269, 140] width 238 height 15
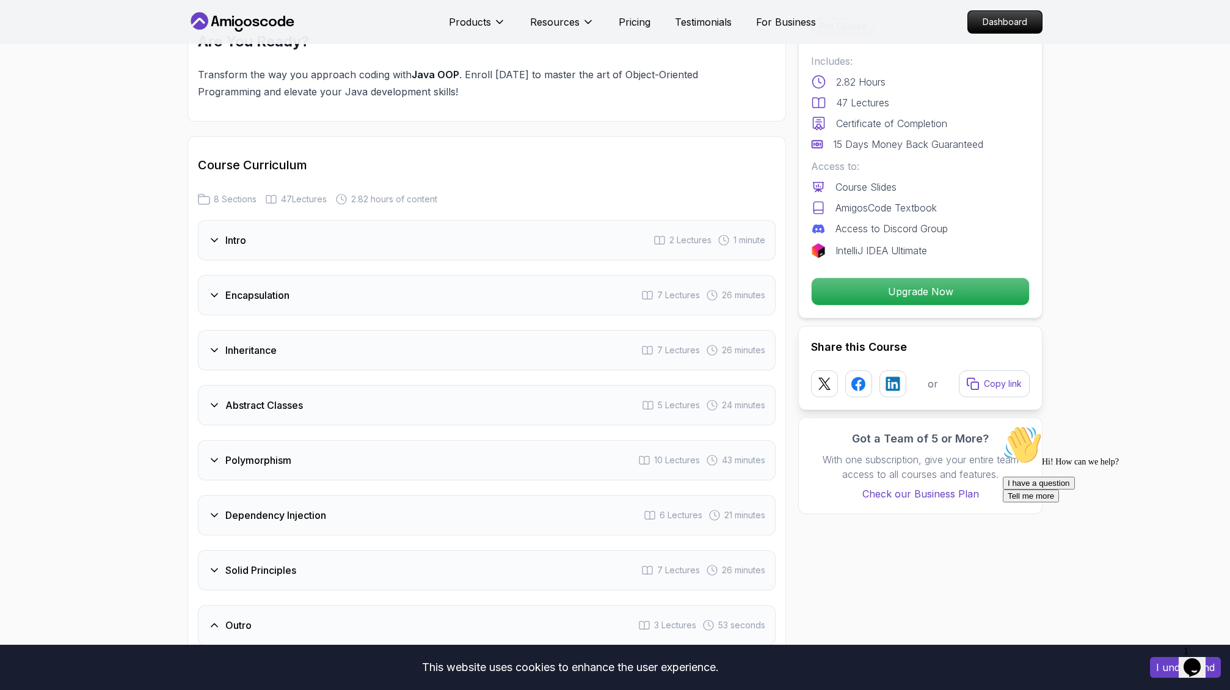
scroll to position [1361, 0]
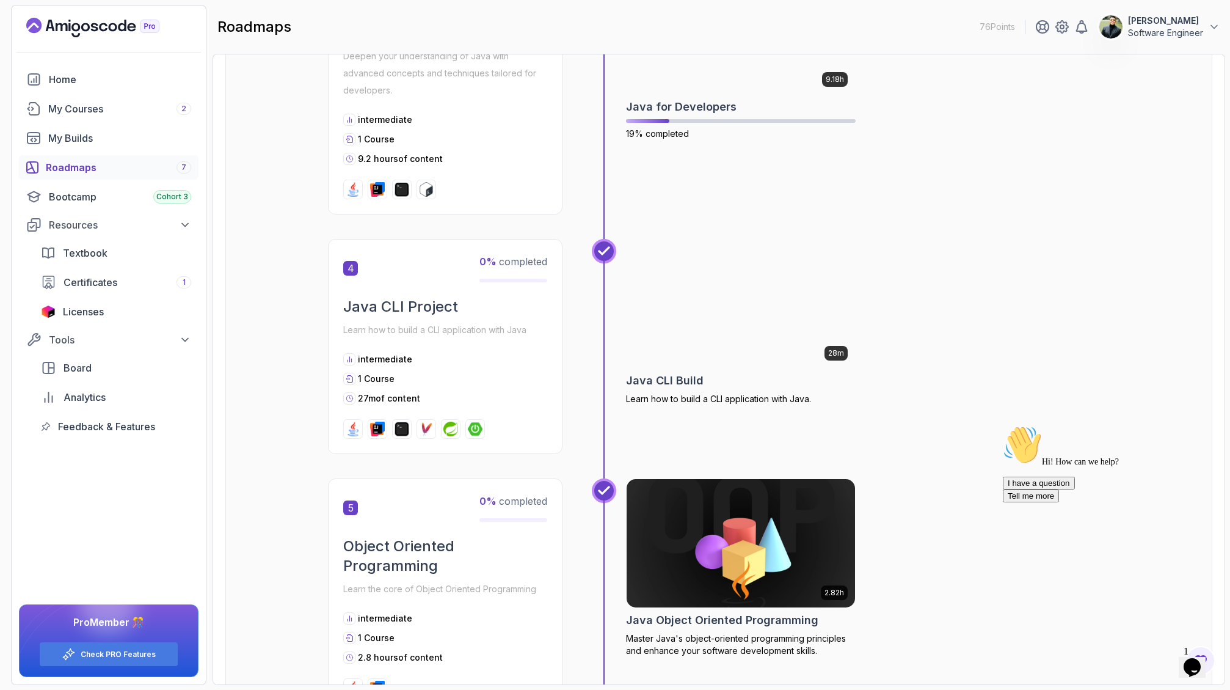
scroll to position [834, 0]
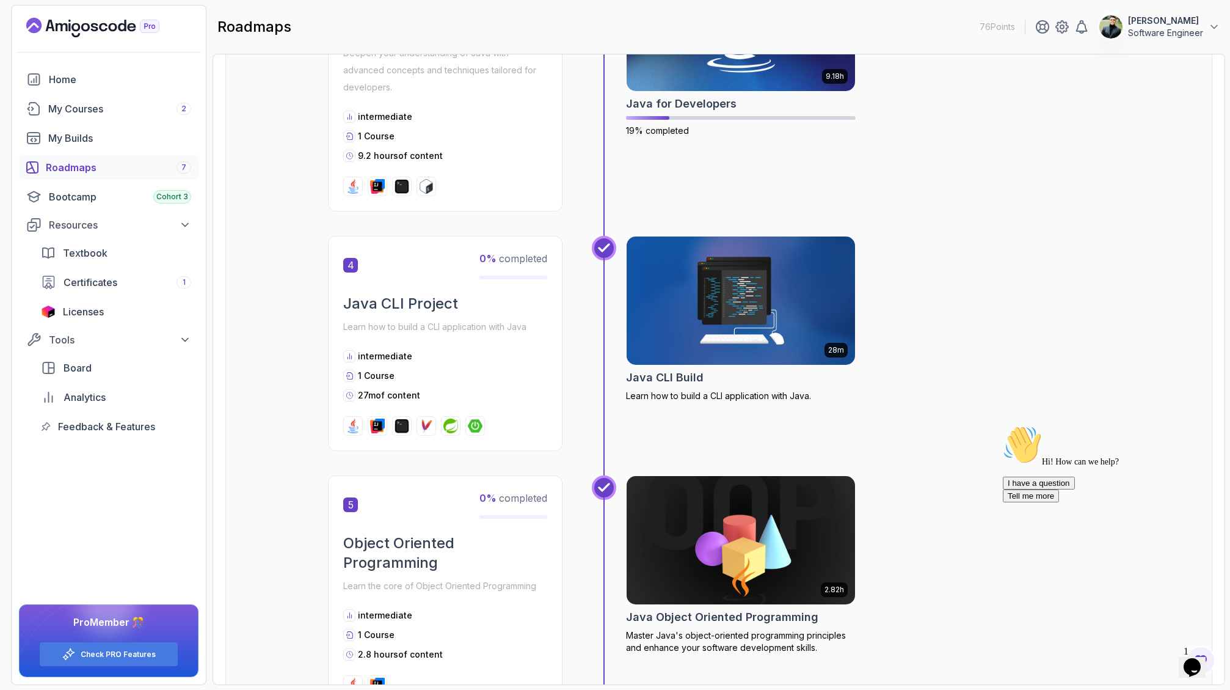
click at [494, 352] on div "intermediate" at bounding box center [445, 356] width 204 height 12
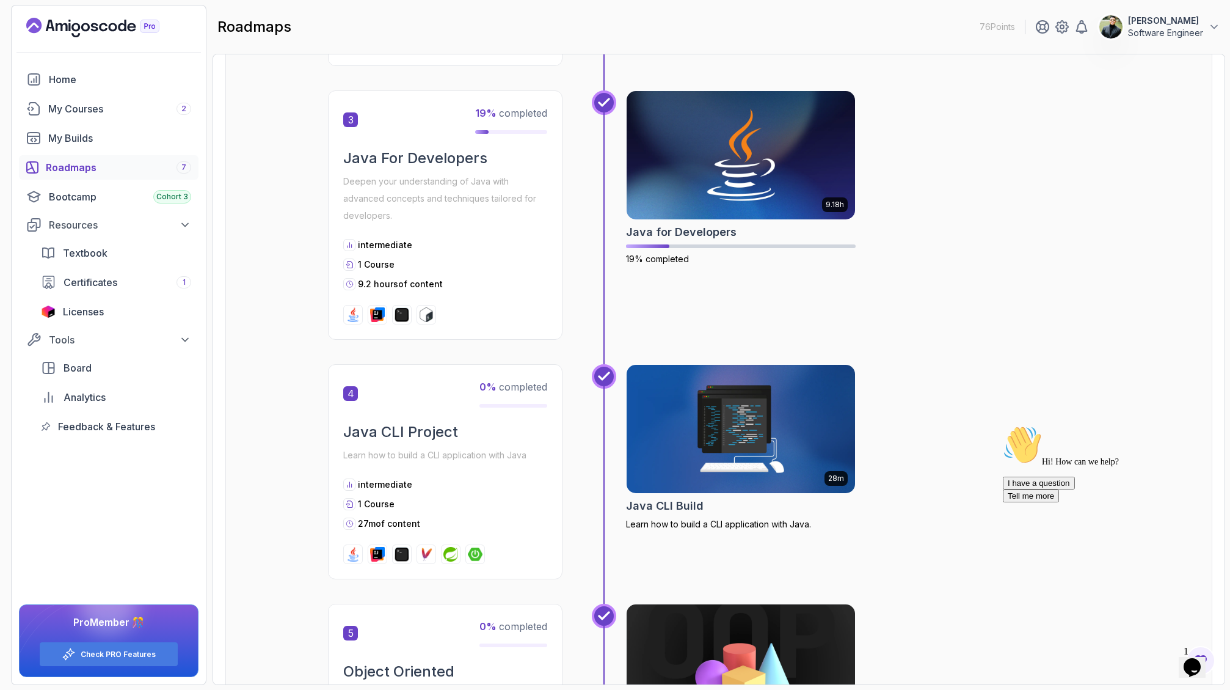
scroll to position [717, 0]
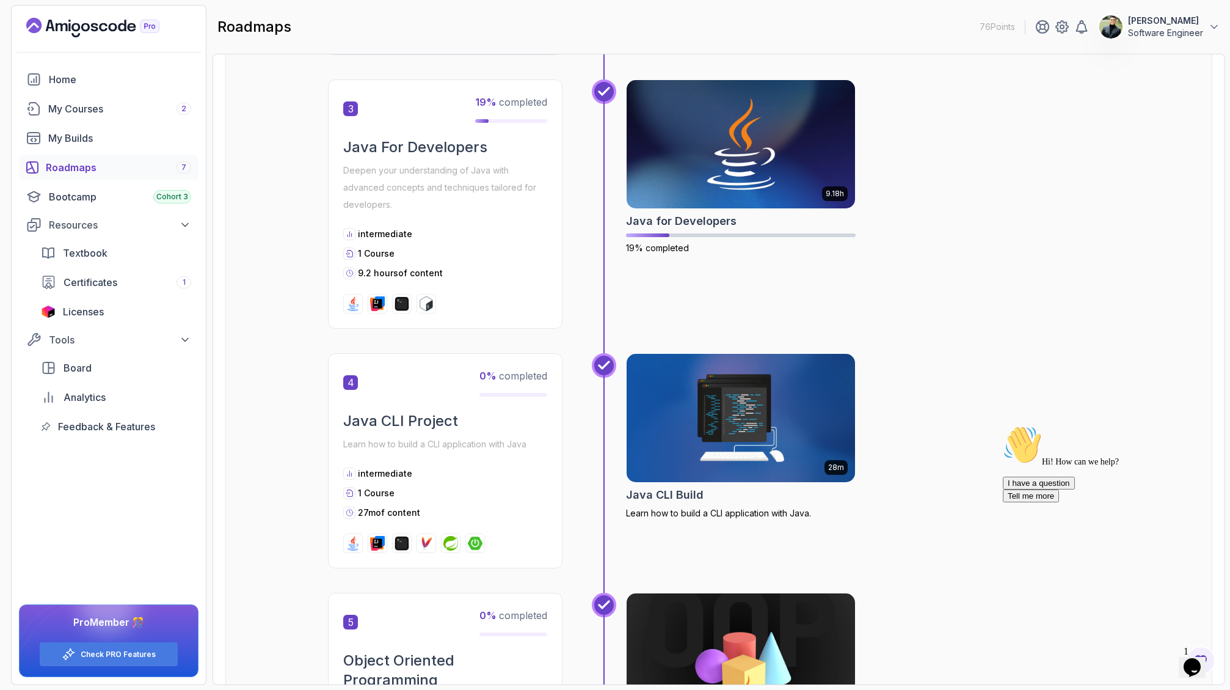
click at [469, 435] on p "Learn how to build a CLI application with Java" at bounding box center [445, 443] width 204 height 17
click at [420, 421] on h2 "Java CLI Project" at bounding box center [445, 421] width 204 height 20
click at [357, 385] on span "4" at bounding box center [350, 382] width 15 height 15
click at [525, 375] on span "0 % completed" at bounding box center [513, 375] width 68 height 12
click at [718, 511] on p "Learn how to build a CLI application with Java." at bounding box center [741, 513] width 230 height 12
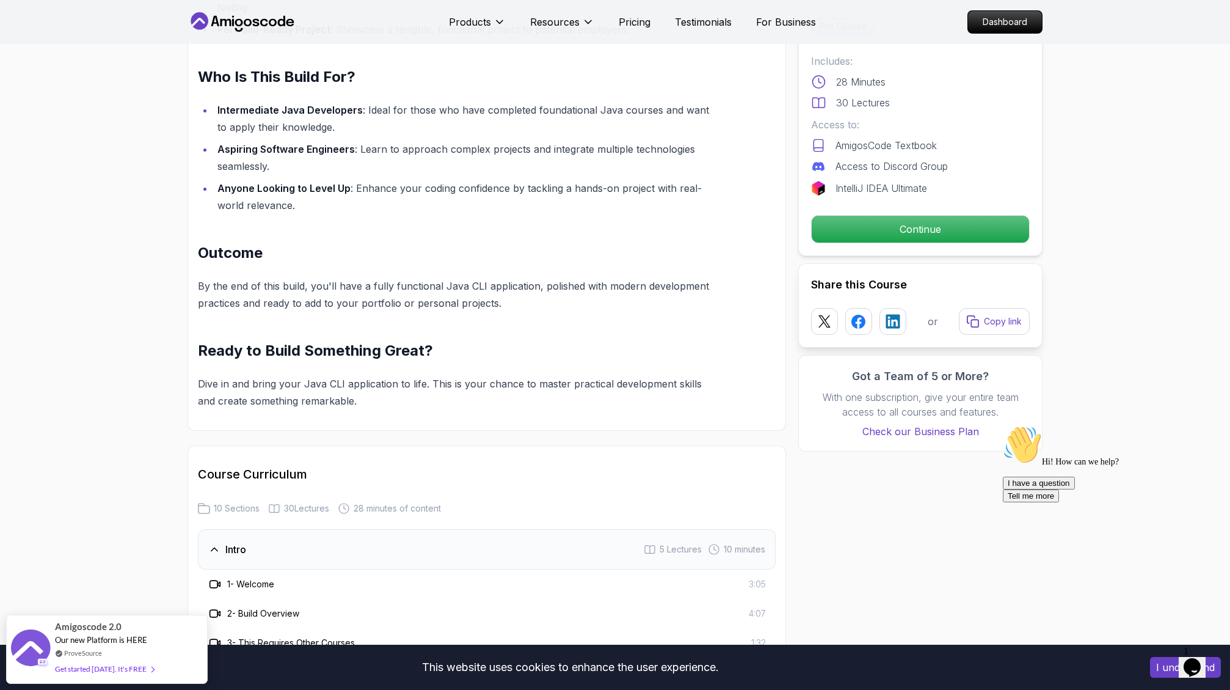
scroll to position [1047, 0]
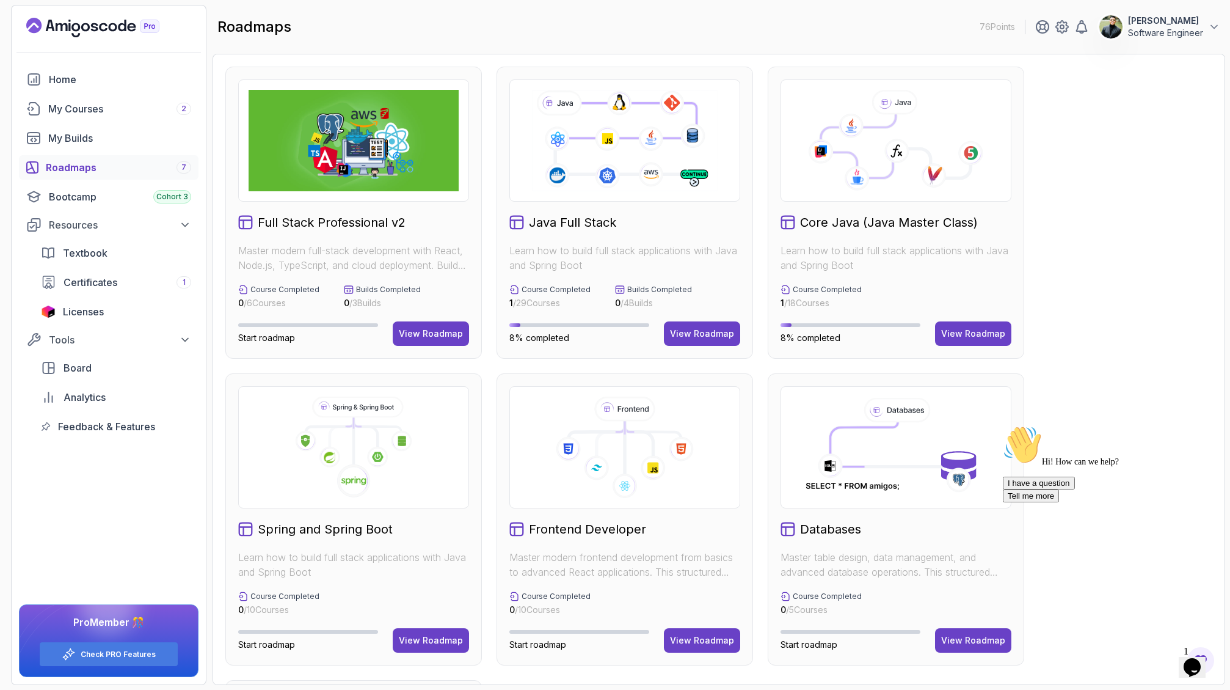
click at [913, 242] on div "Core Java (Java Master Class) Learn how to build full stack applications with J…" at bounding box center [896, 213] width 257 height 292
click at [956, 333] on div "View Roadmap" at bounding box center [973, 333] width 64 height 12
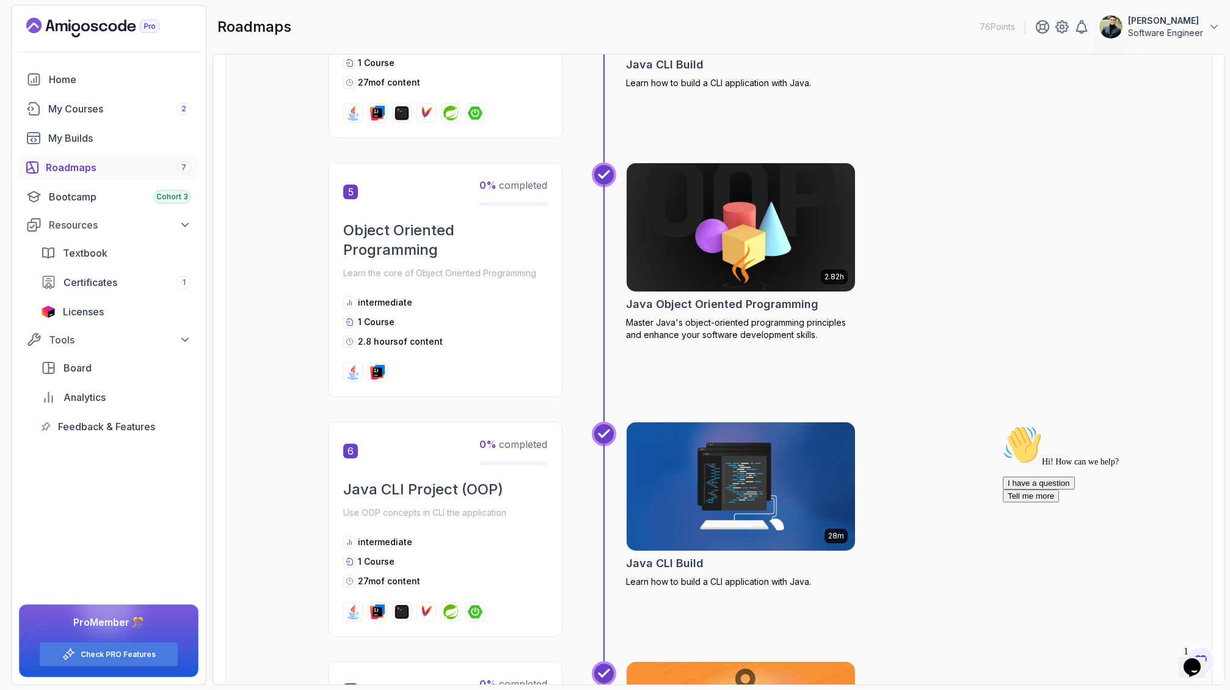
scroll to position [1163, 0]
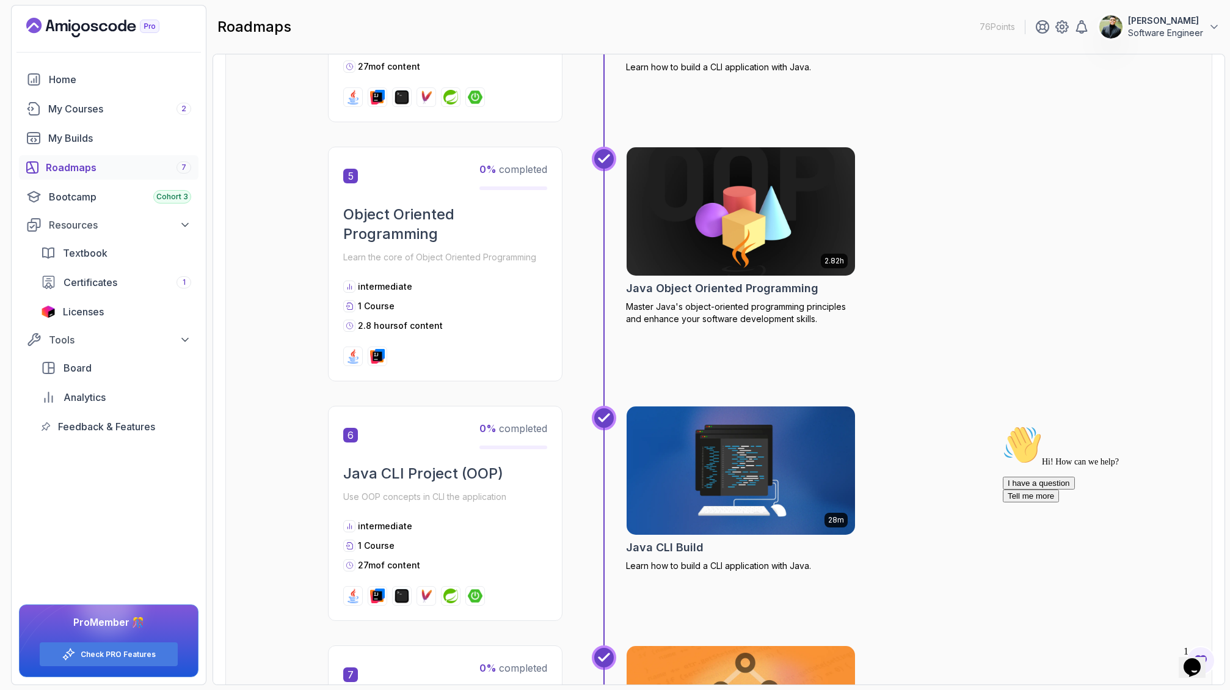
click at [731, 471] on img at bounding box center [741, 470] width 240 height 134
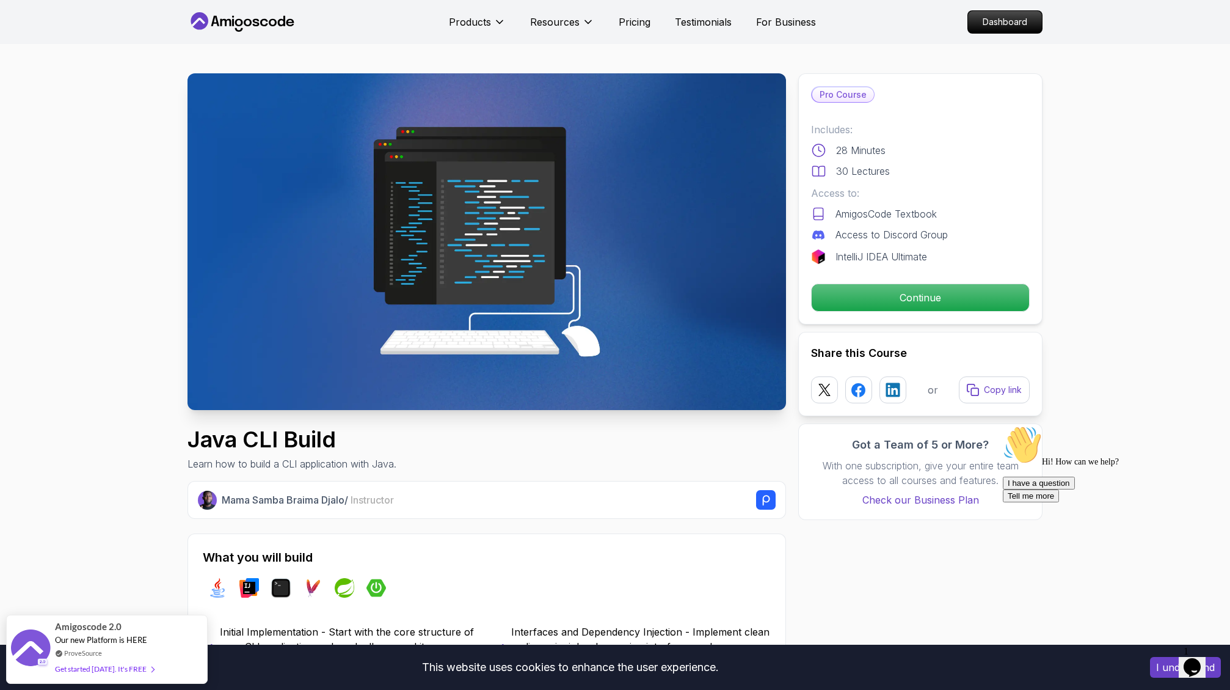
click at [504, 181] on img at bounding box center [486, 241] width 599 height 337
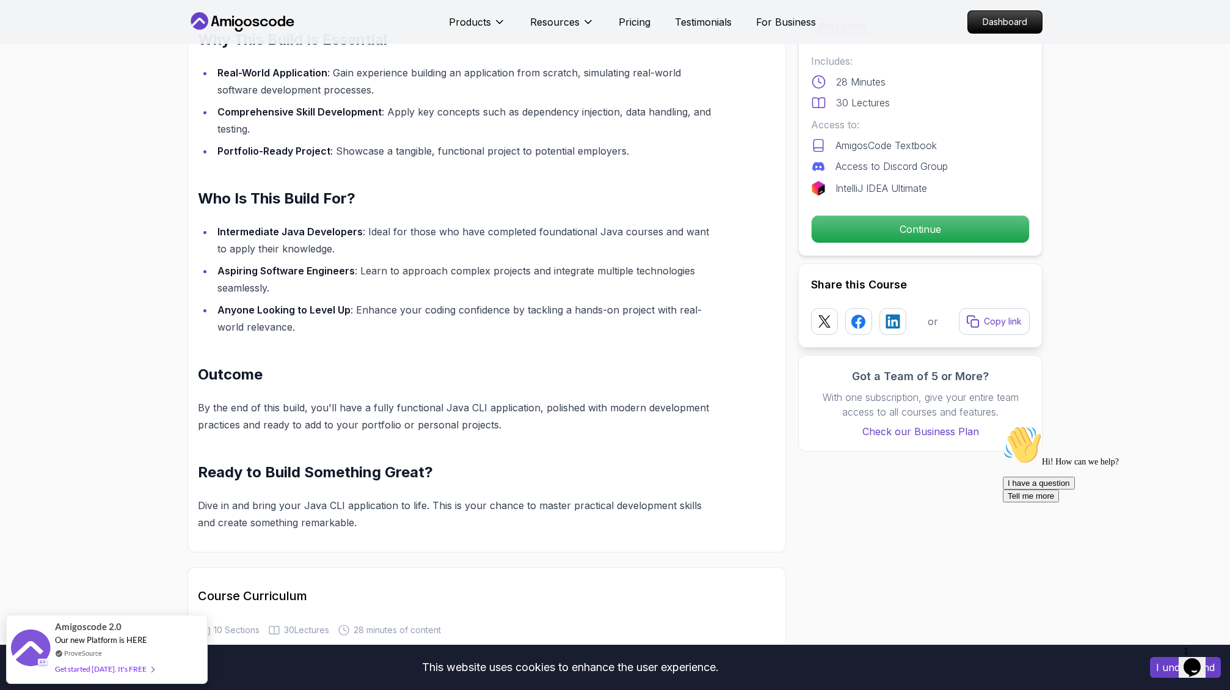
scroll to position [935, 0]
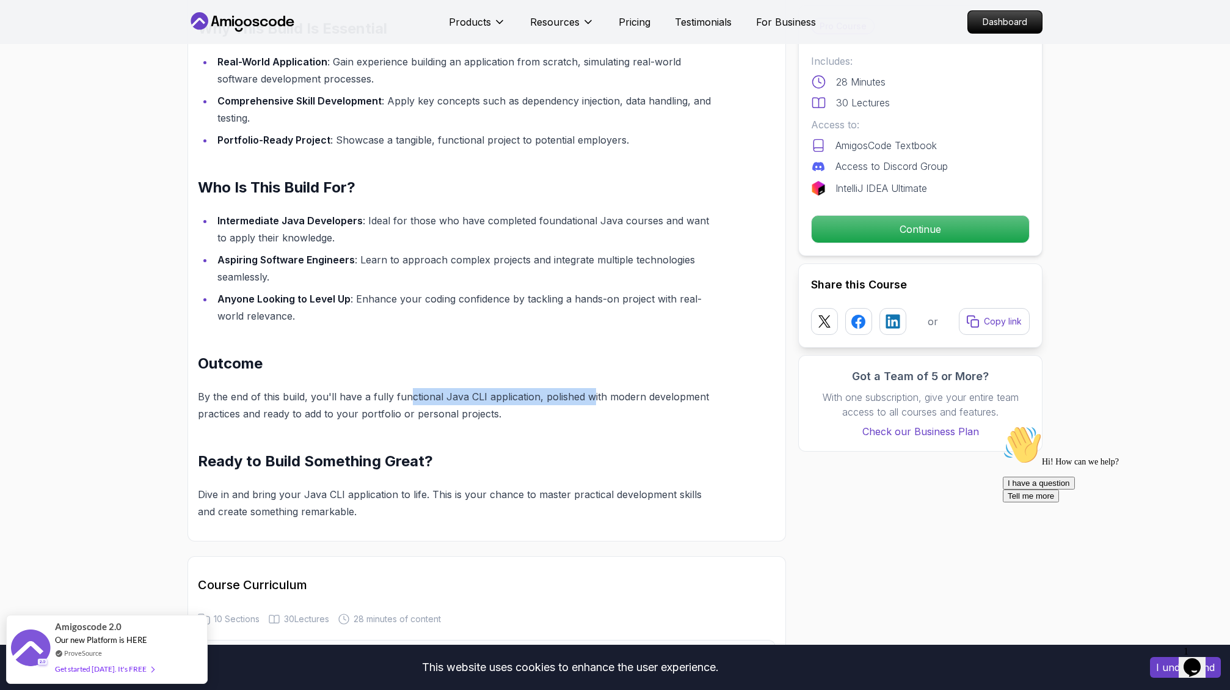
drag, startPoint x: 409, startPoint y: 397, endPoint x: 589, endPoint y: 390, distance: 179.7
click at [588, 390] on p "By the end of this build, you'll have a fully functional Java CLI application, …" at bounding box center [458, 405] width 520 height 34
click at [629, 402] on p "By the end of this build, you'll have a fully functional Java CLI application, …" at bounding box center [458, 405] width 520 height 34
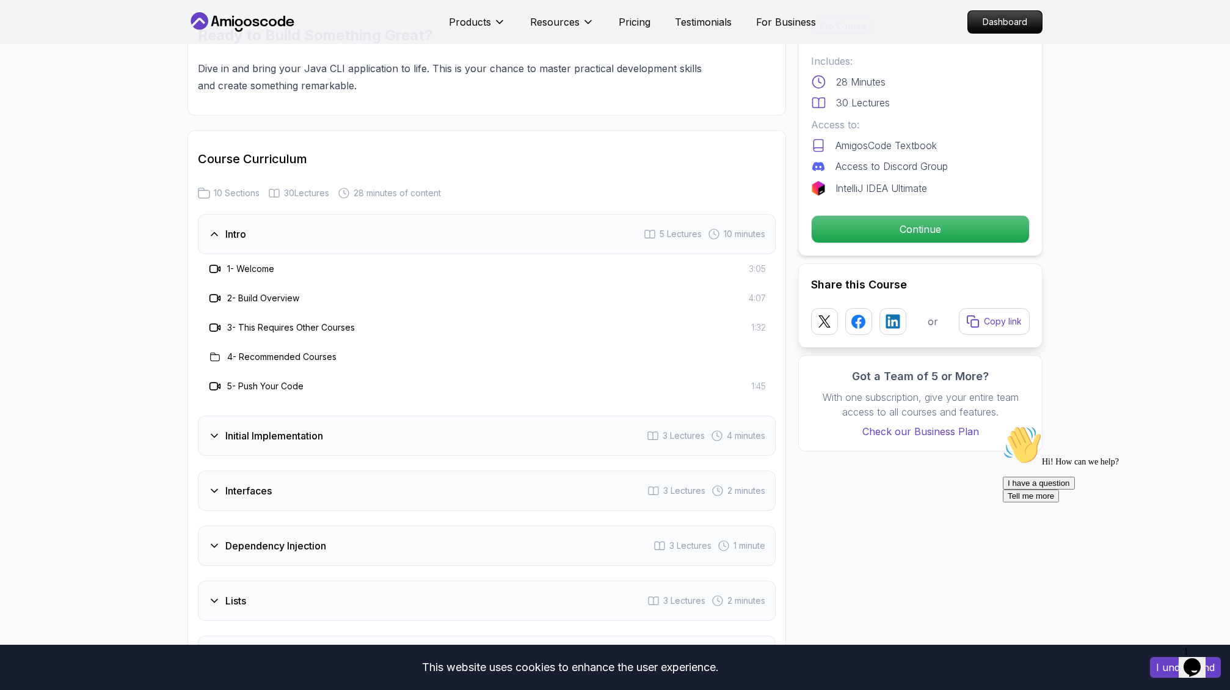
scroll to position [1368, 0]
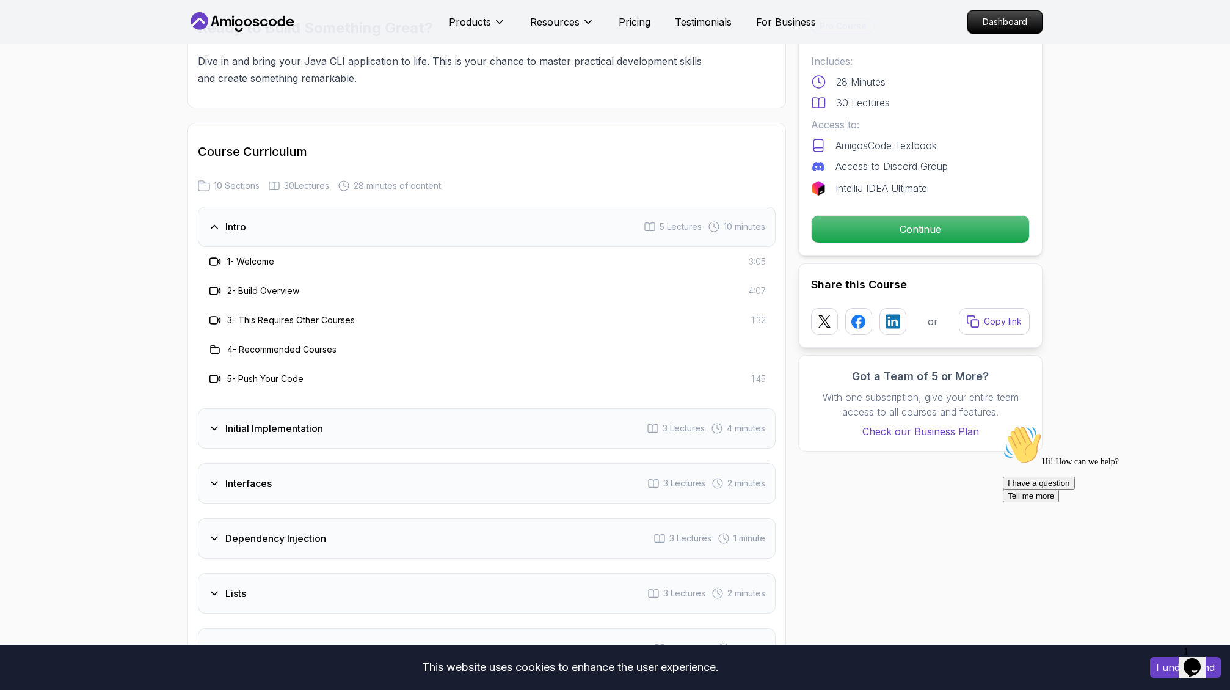
click at [470, 437] on div "Initial Implementation 3 Lectures 4 minutes" at bounding box center [487, 428] width 578 height 40
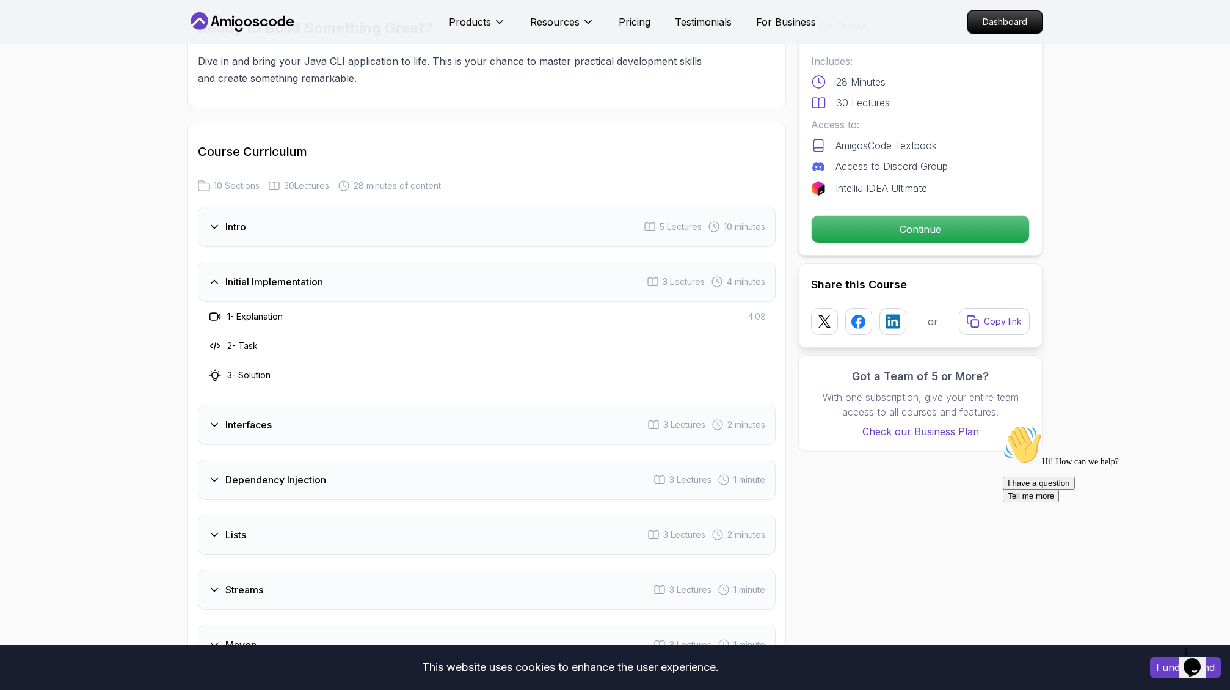
click at [491, 417] on div "Interfaces 3 Lectures 2 minutes" at bounding box center [487, 424] width 578 height 40
click at [502, 458] on div "Intro 5 Lectures 10 minutes Initial Implementation 3 Lectures 4 minutes Interfa…" at bounding box center [487, 517] width 578 height 623
click at [503, 456] on div "Intro 5 Lectures 10 minutes Initial Implementation 3 Lectures 4 minutes Interfa…" at bounding box center [487, 517] width 578 height 623
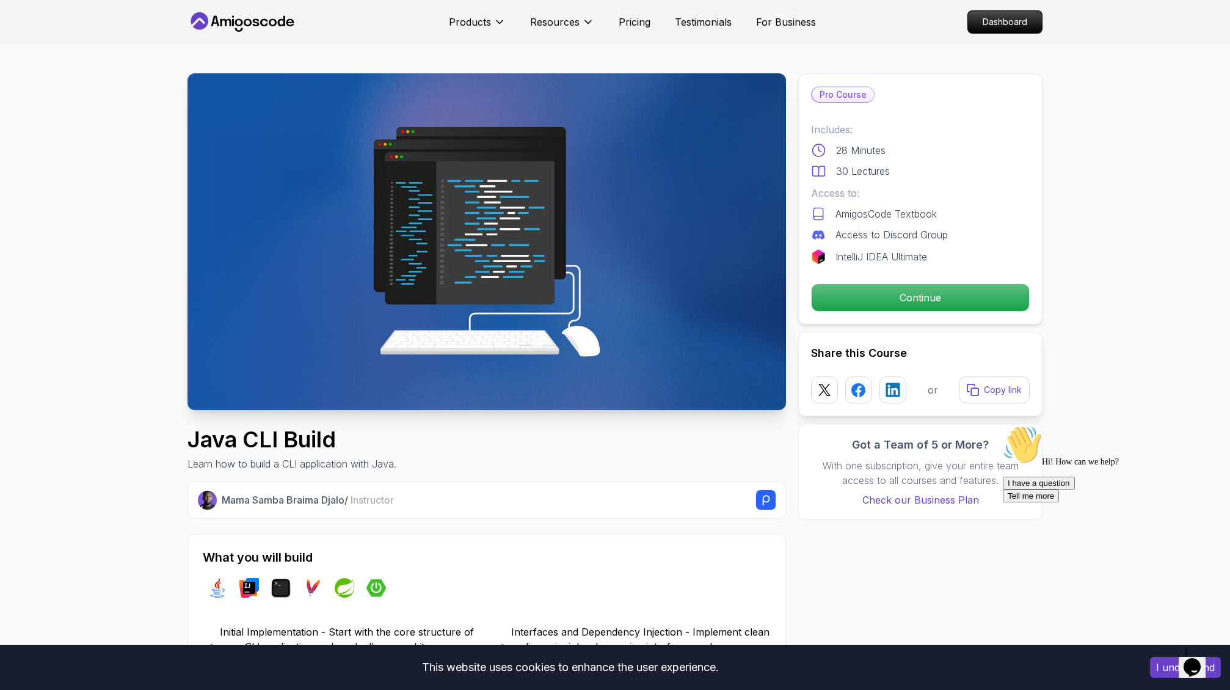
scroll to position [1, 0]
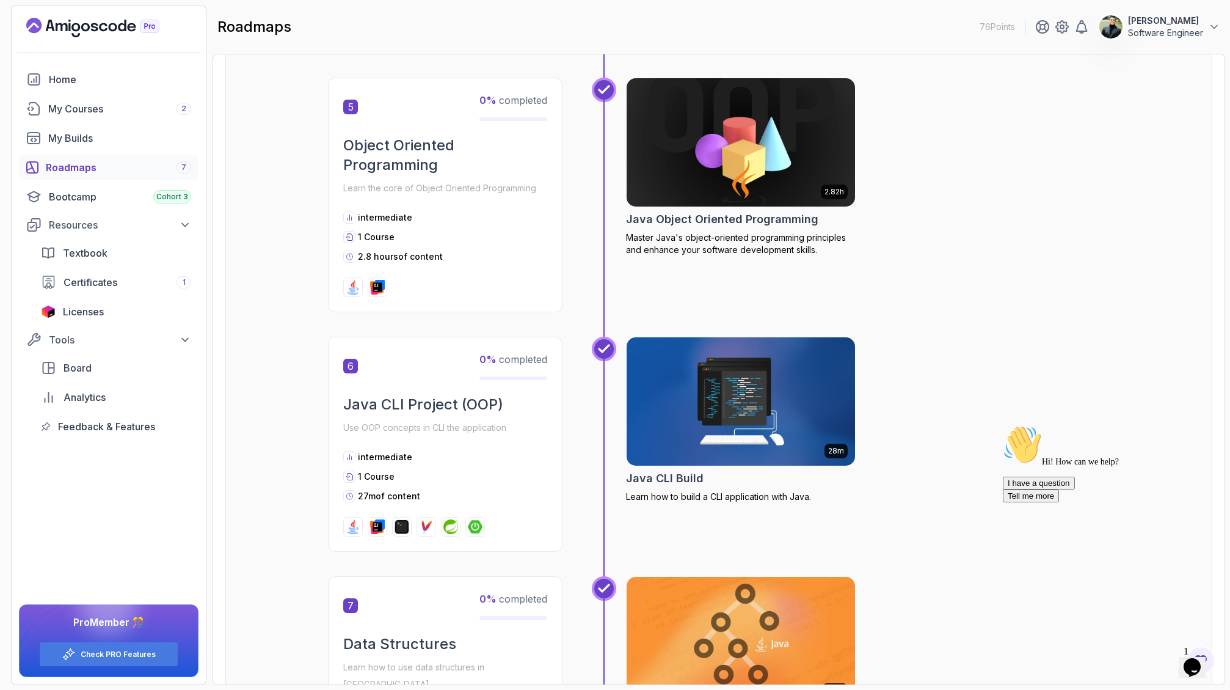
scroll to position [1232, 0]
click at [654, 150] on img at bounding box center [741, 142] width 240 height 134
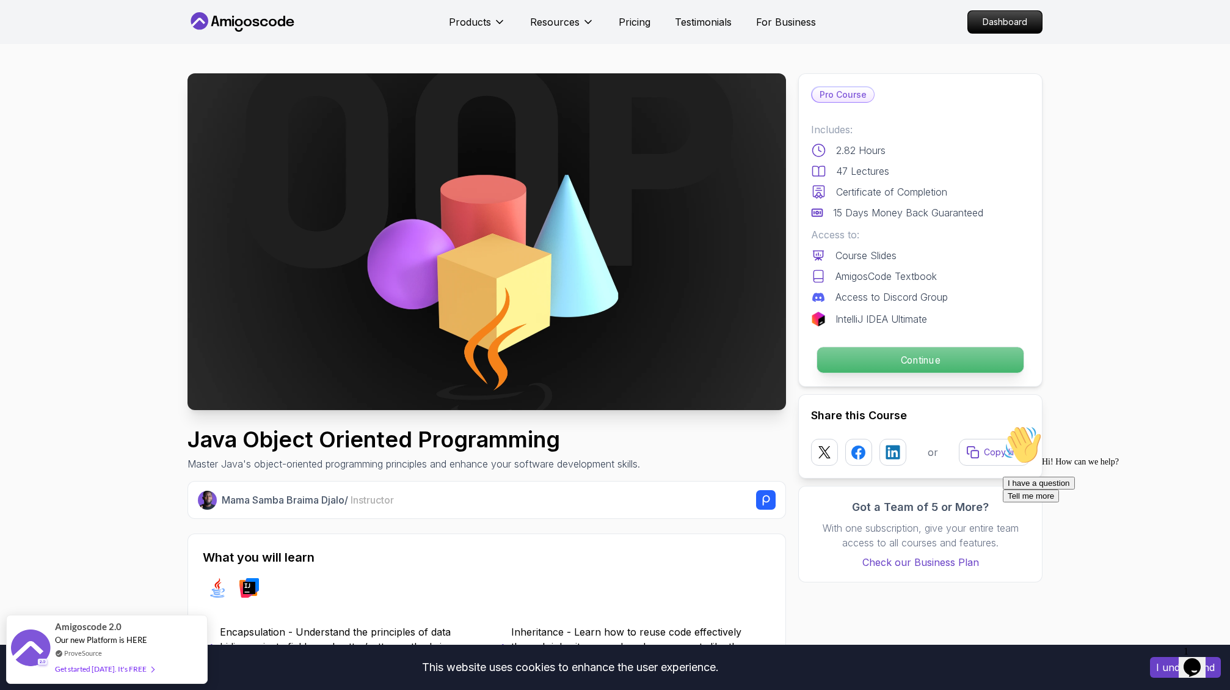
click at [856, 359] on p "Continue" at bounding box center [920, 360] width 206 height 26
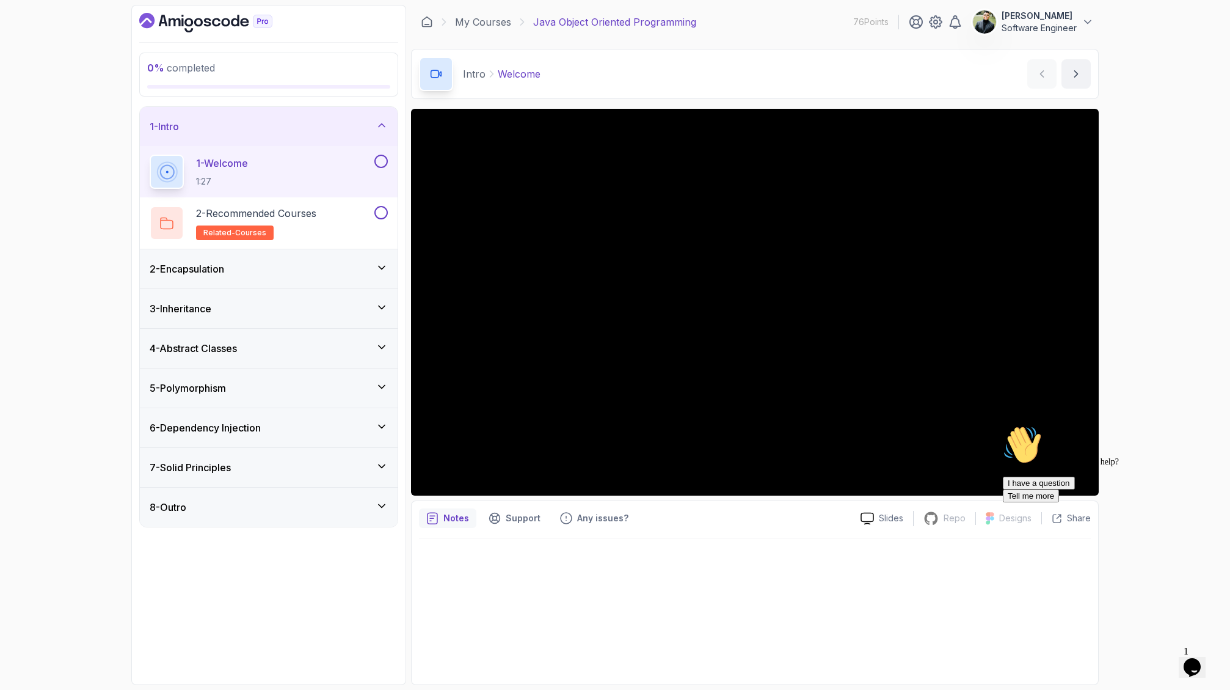
click at [371, 276] on div "2 - Encapsulation" at bounding box center [269, 268] width 258 height 39
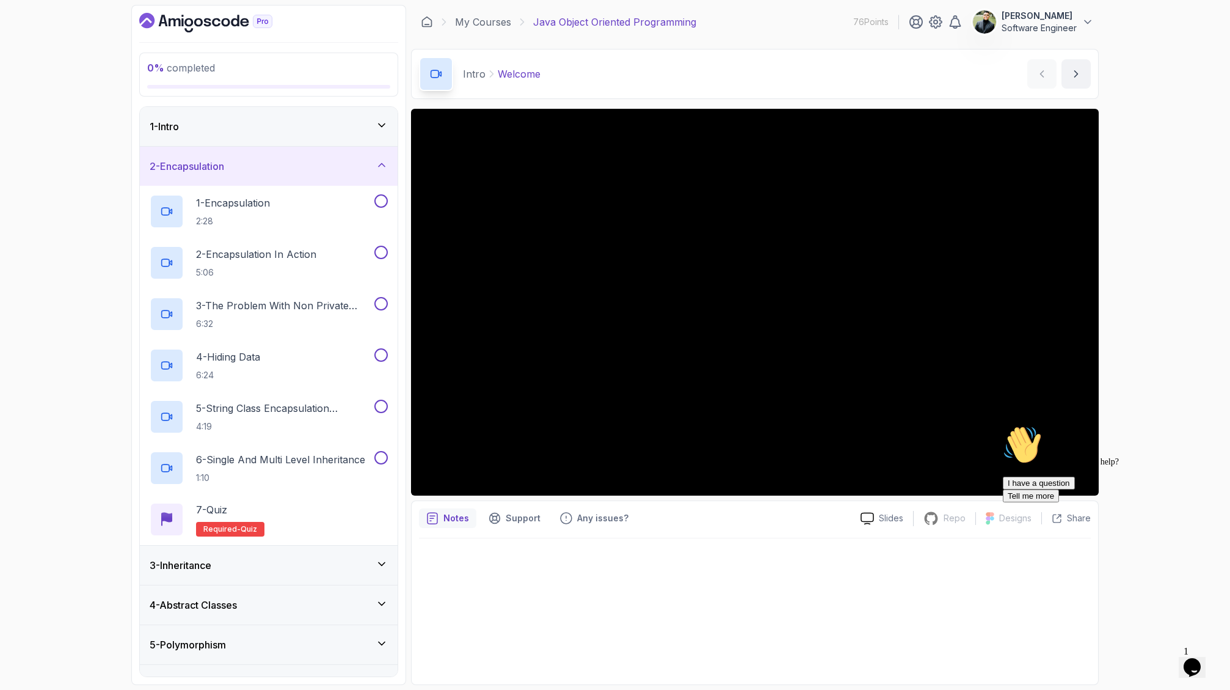
click at [369, 565] on div "3 - Inheritance" at bounding box center [269, 565] width 238 height 15
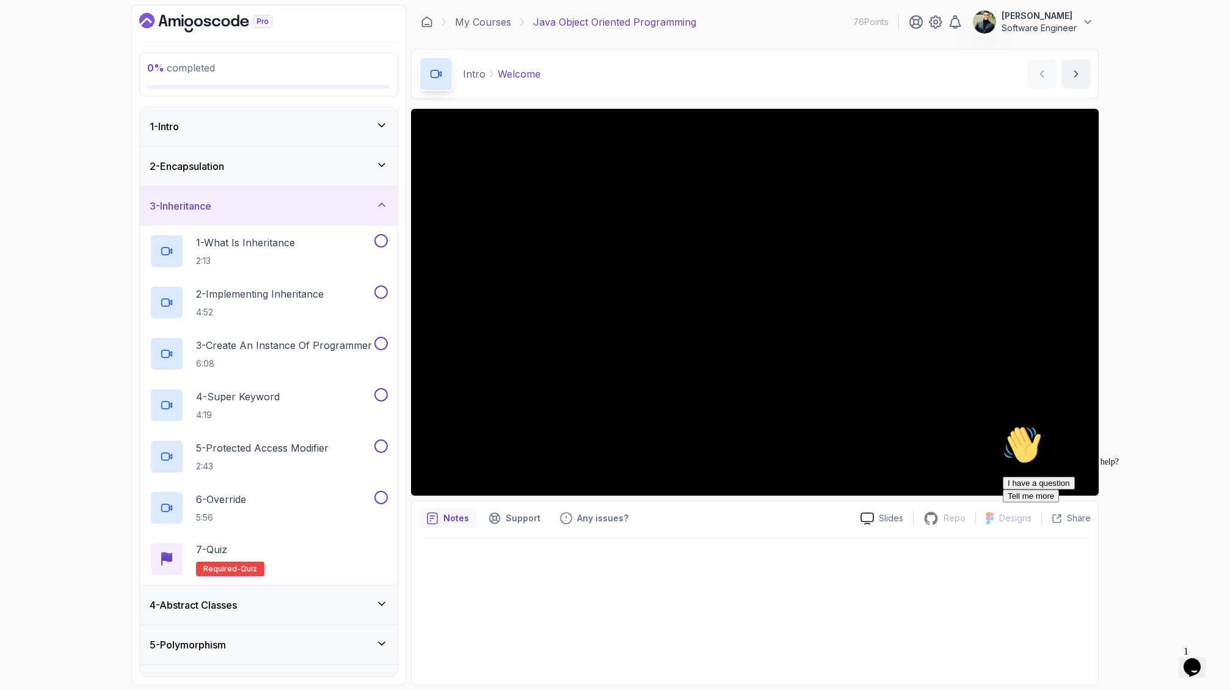
click at [349, 168] on div "2 - Encapsulation" at bounding box center [269, 166] width 238 height 15
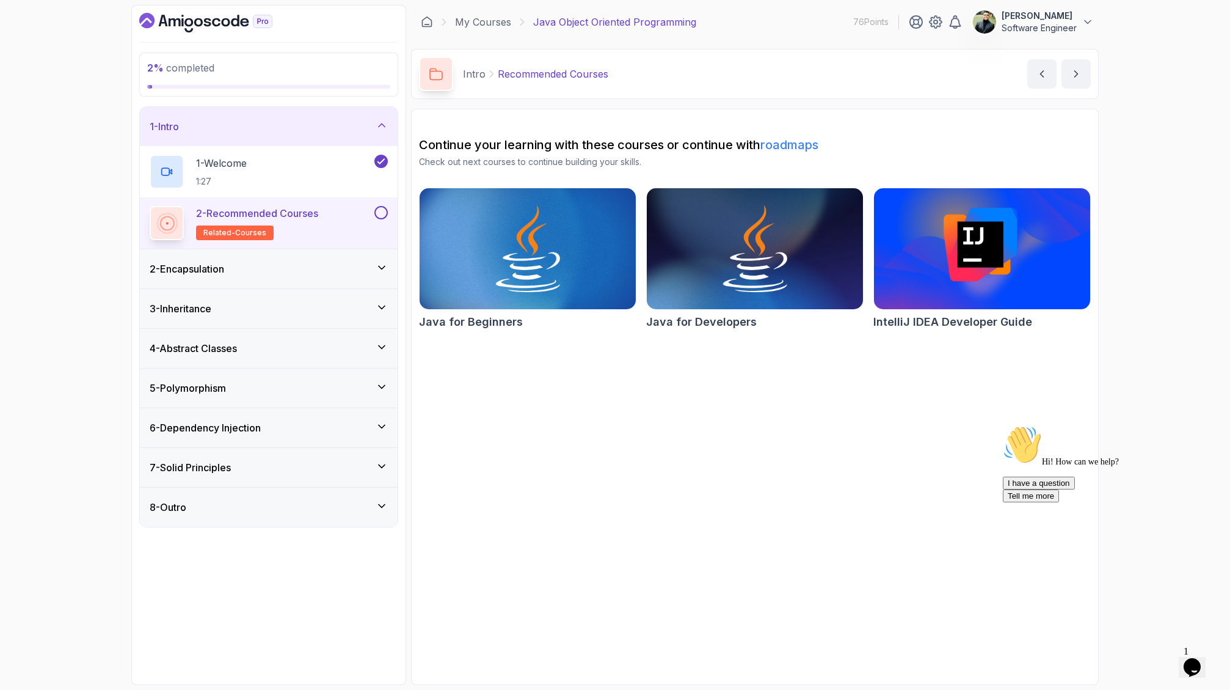
click at [333, 219] on div "2 - Recommended Courses related-courses" at bounding box center [261, 223] width 222 height 34
click at [382, 212] on button at bounding box center [380, 212] width 13 height 13
click at [375, 261] on div "2 - Encapsulation" at bounding box center [269, 268] width 238 height 15
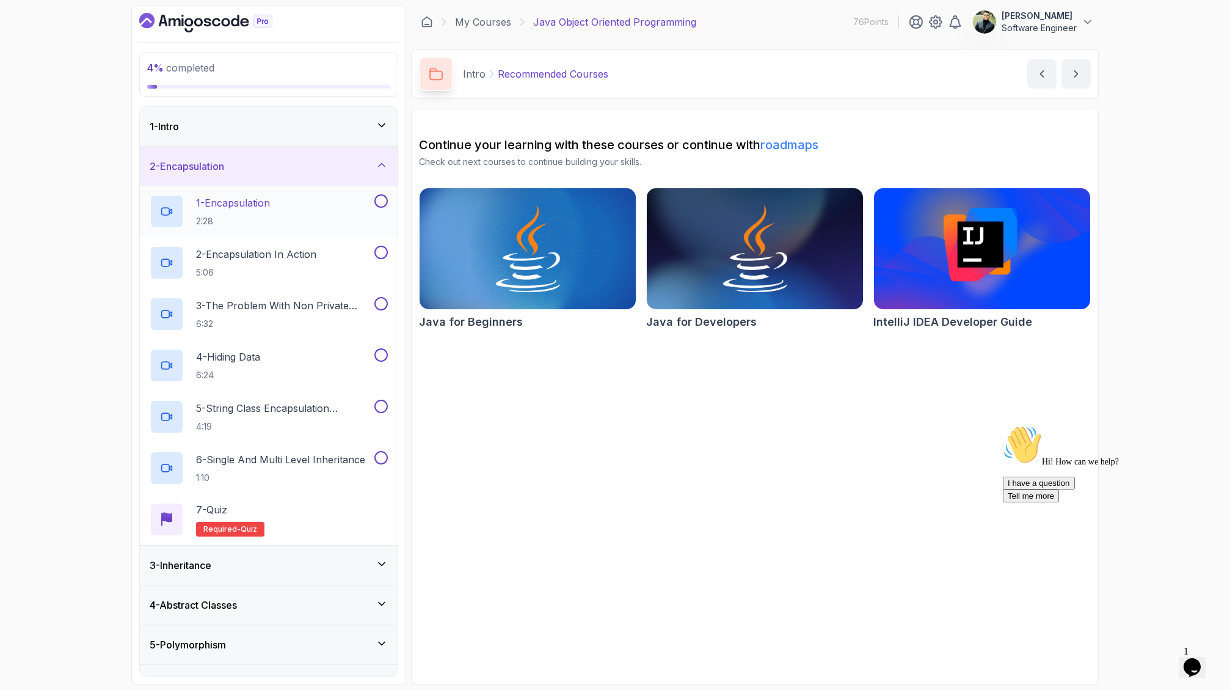
click at [343, 206] on div "1 - Encapsulation 2:28" at bounding box center [261, 211] width 222 height 34
